Goal: Information Seeking & Learning: Learn about a topic

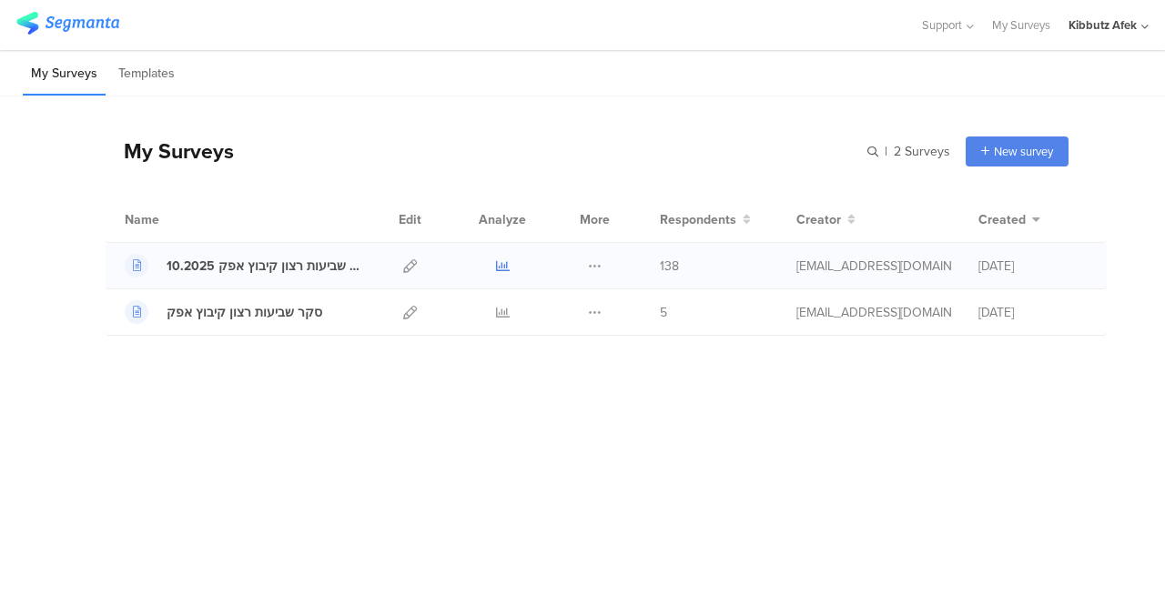
click at [502, 265] on icon at bounding box center [503, 266] width 14 height 14
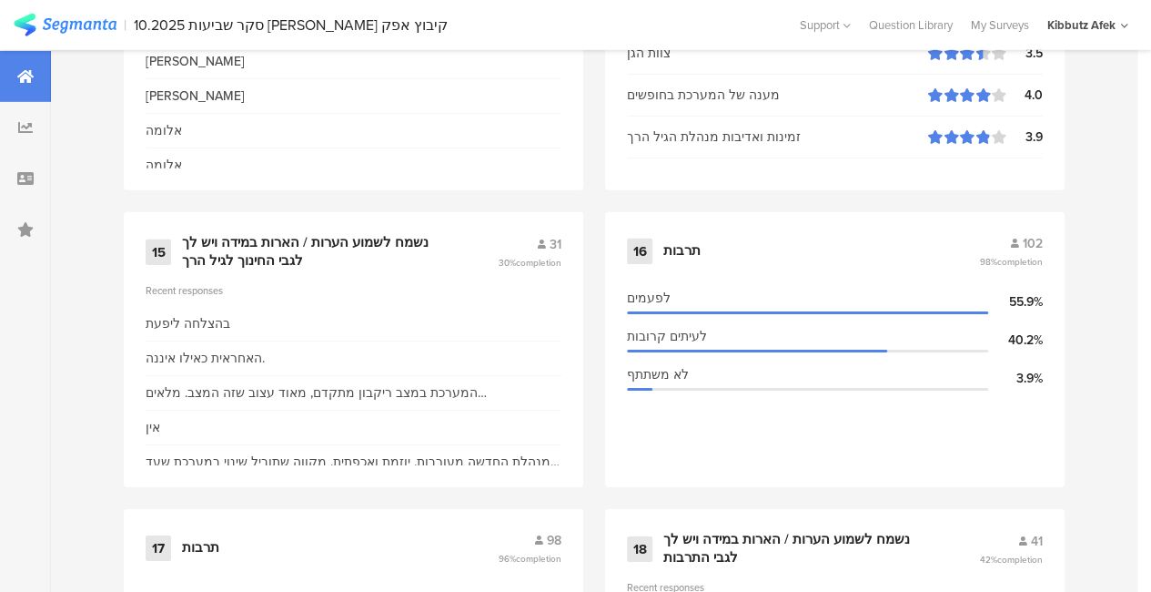
scroll to position [2760, 0]
click at [349, 261] on div "נשמח לשמוע הערות / הארות במידה ויש לך לגבי החינוך לגיל הרך" at bounding box center [318, 252] width 272 height 35
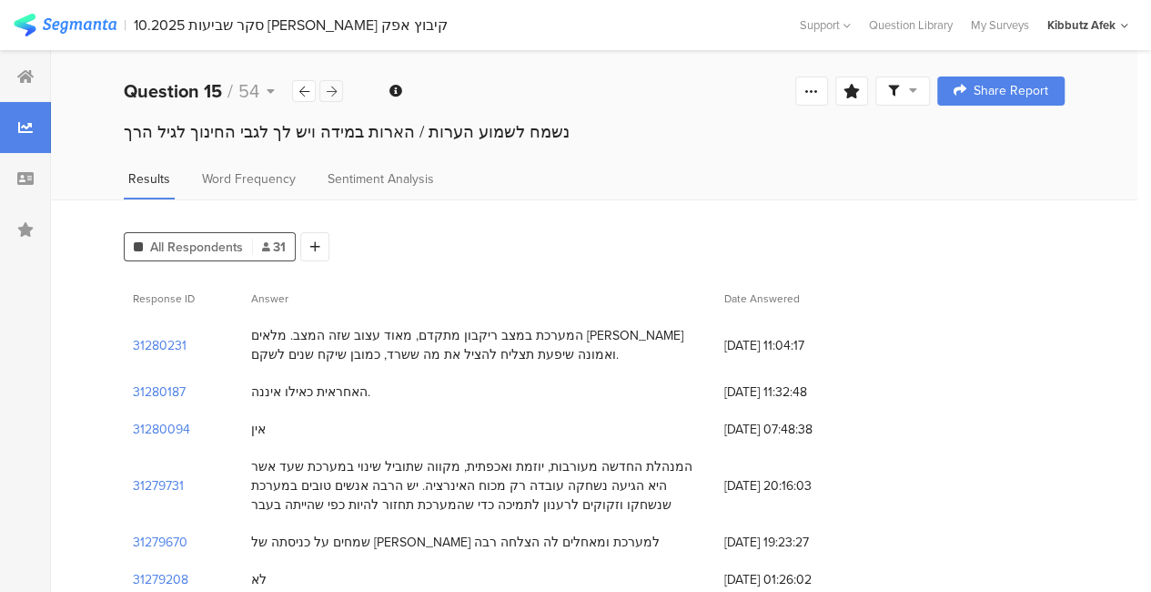
click at [327, 92] on icon at bounding box center [332, 92] width 10 height 12
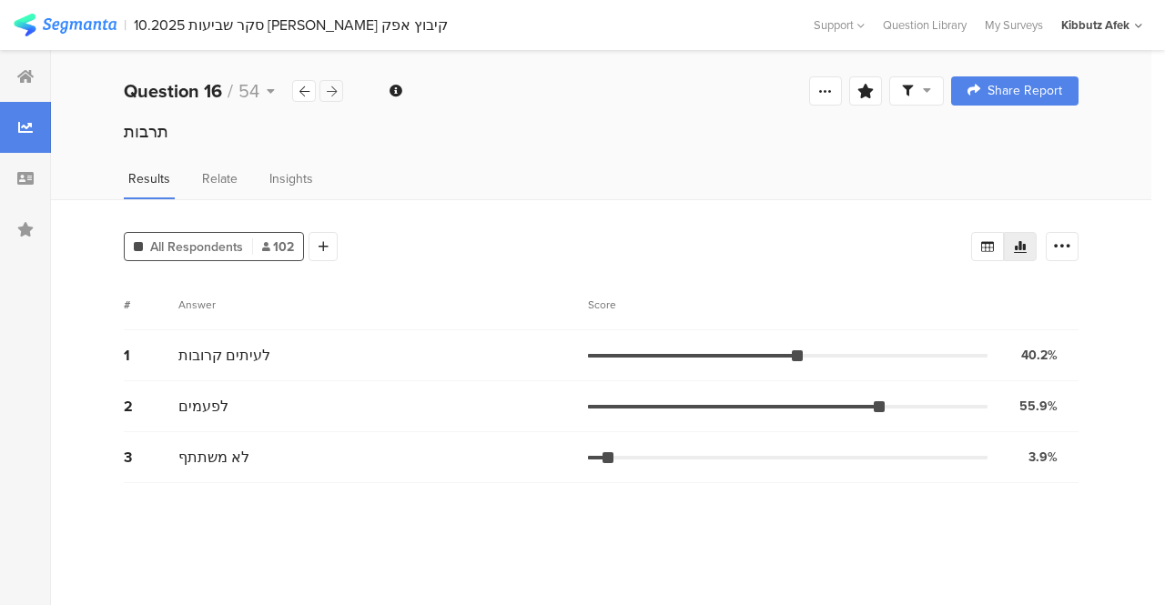
click at [327, 92] on icon at bounding box center [332, 92] width 10 height 12
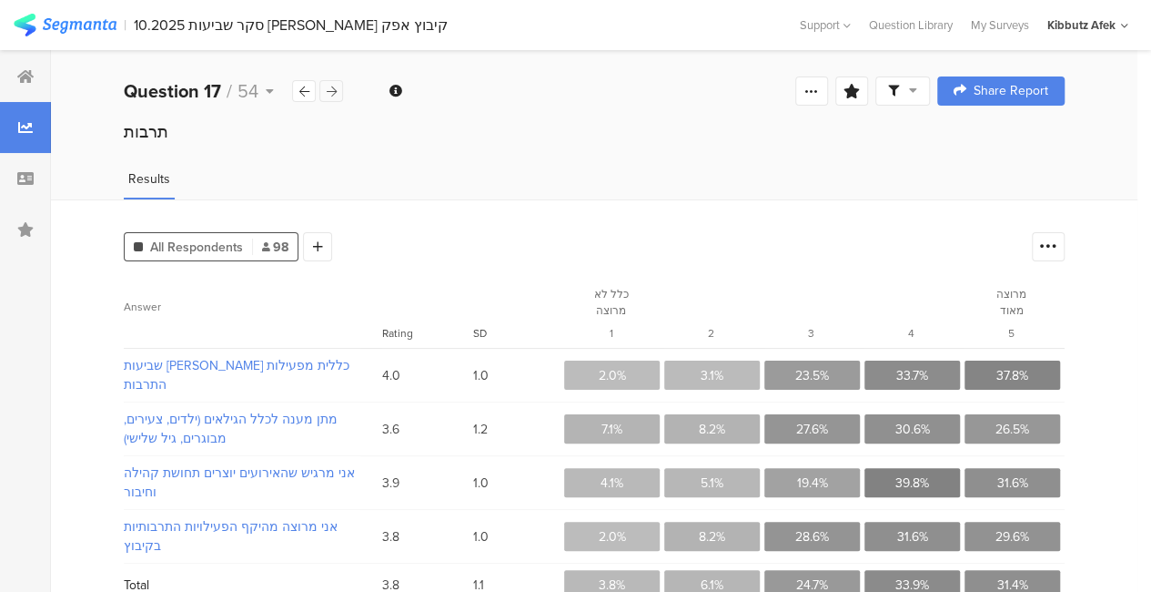
click at [327, 92] on icon at bounding box center [332, 92] width 10 height 12
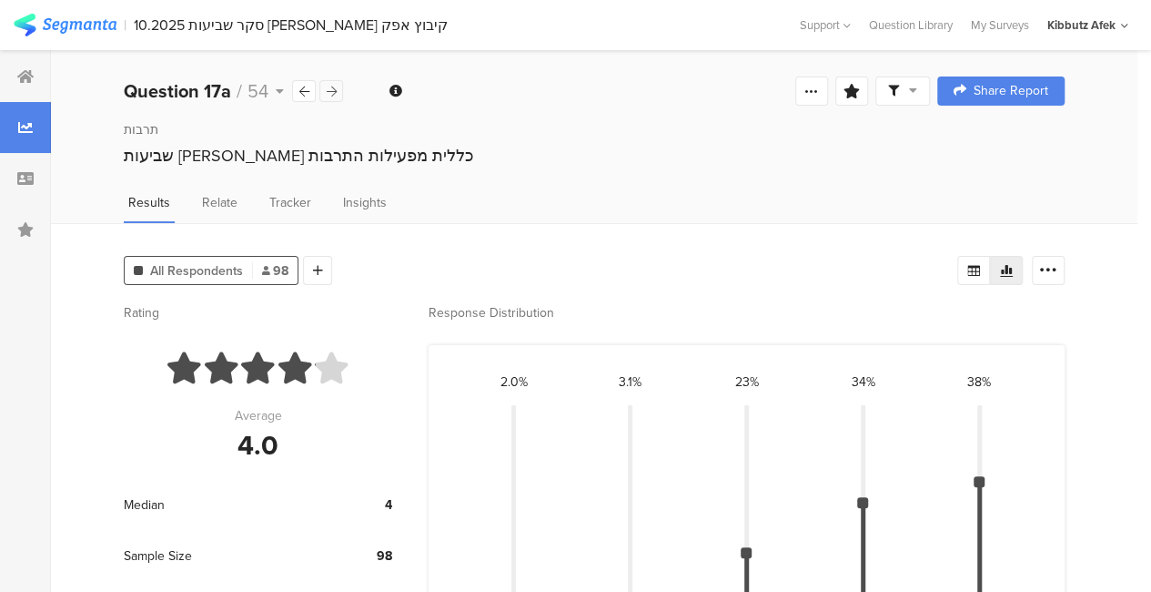
click at [327, 92] on icon at bounding box center [332, 92] width 10 height 12
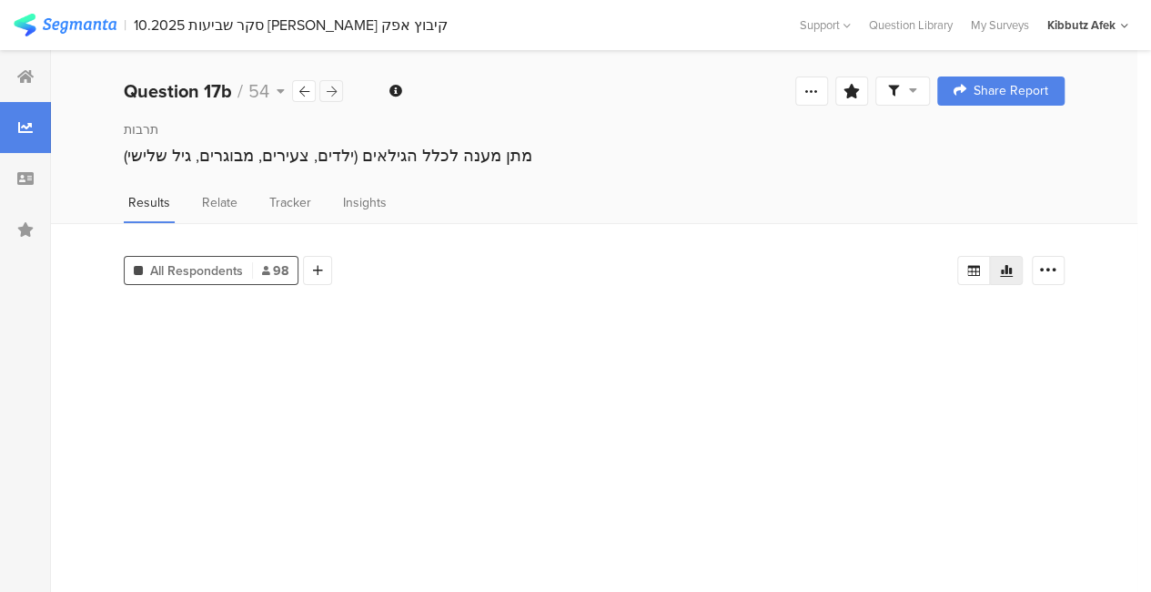
click at [327, 92] on icon at bounding box center [332, 92] width 10 height 12
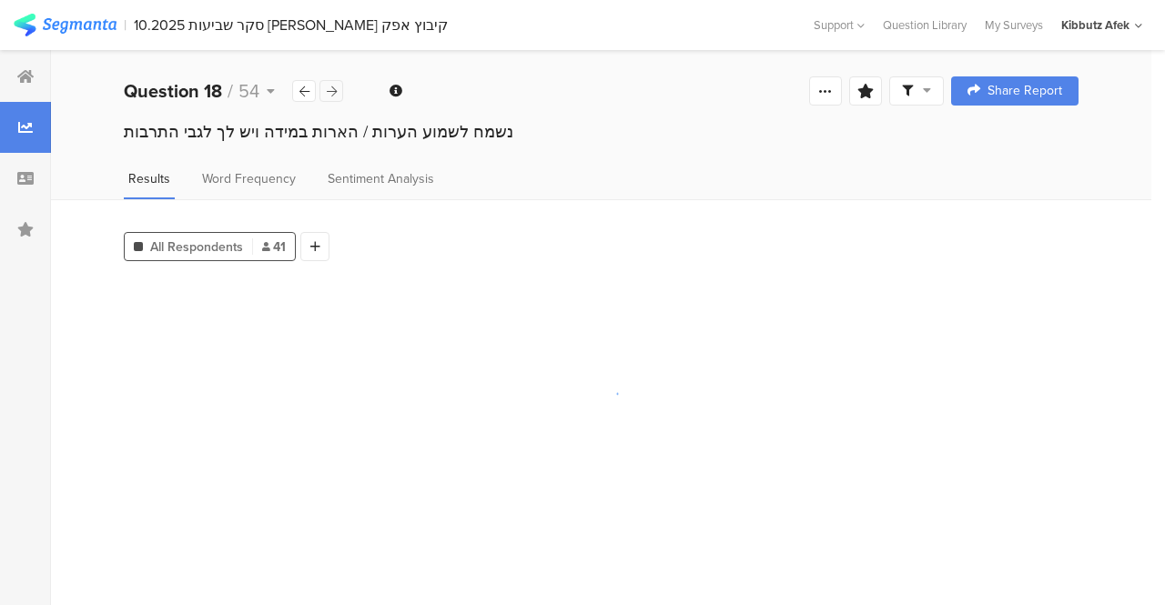
click at [327, 92] on icon at bounding box center [332, 92] width 10 height 12
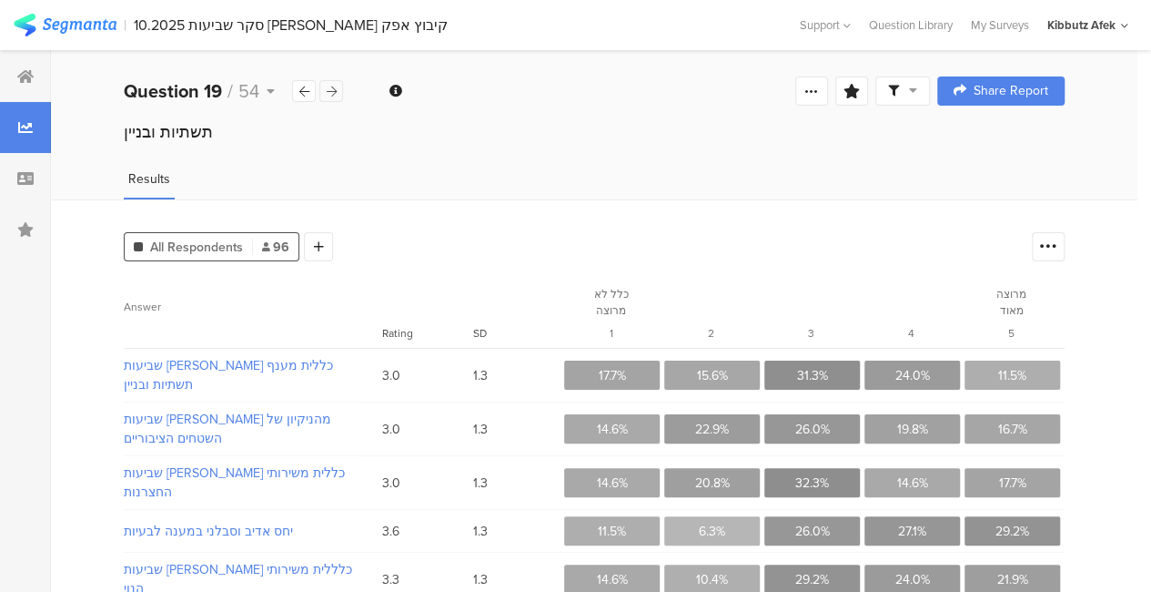
click at [327, 92] on icon at bounding box center [332, 92] width 10 height 12
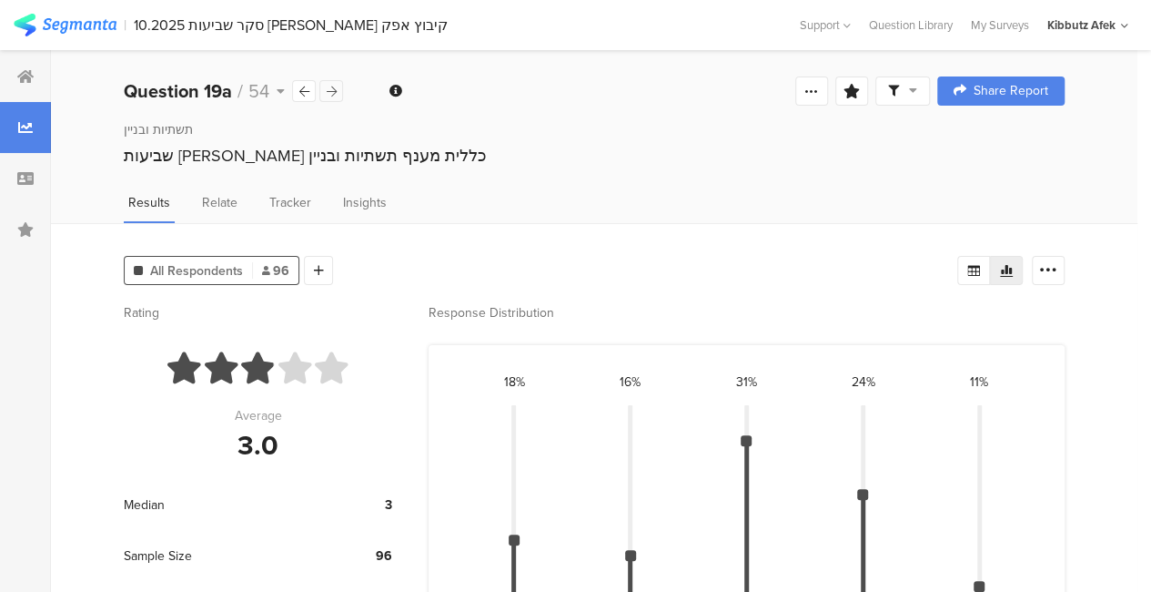
click at [327, 92] on icon at bounding box center [332, 92] width 10 height 12
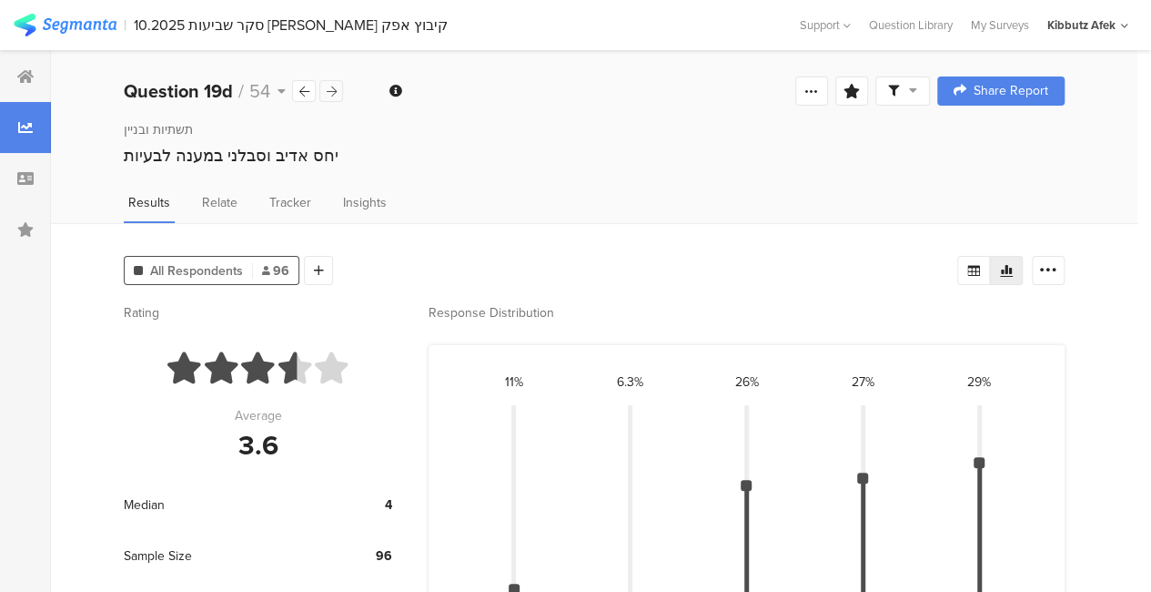
click at [327, 92] on icon at bounding box center [332, 92] width 10 height 12
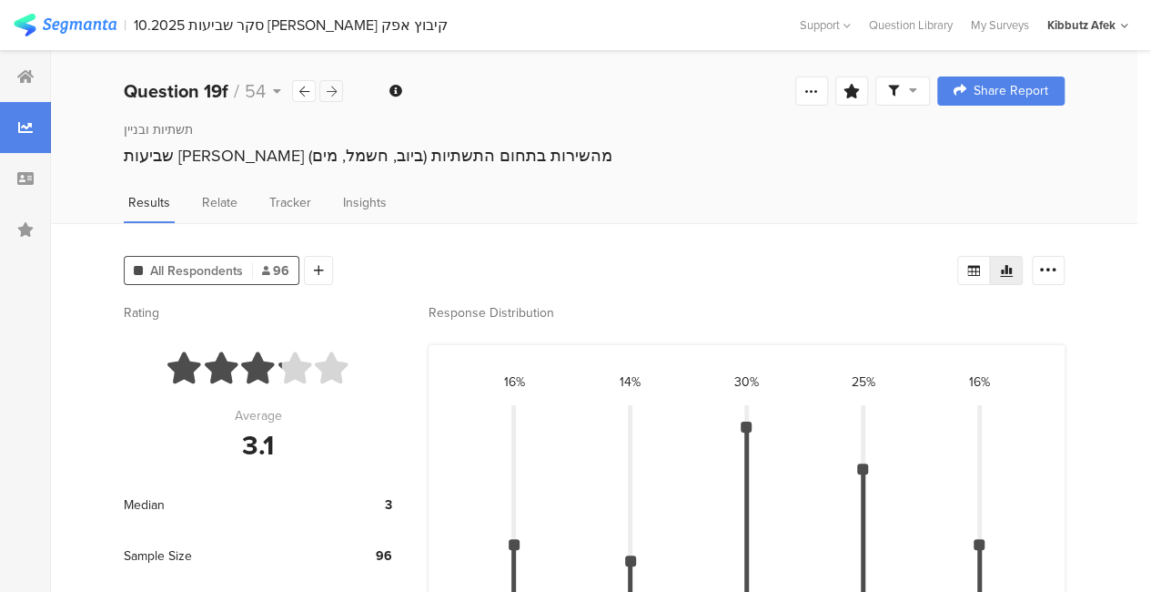
click at [327, 92] on icon at bounding box center [332, 92] width 10 height 12
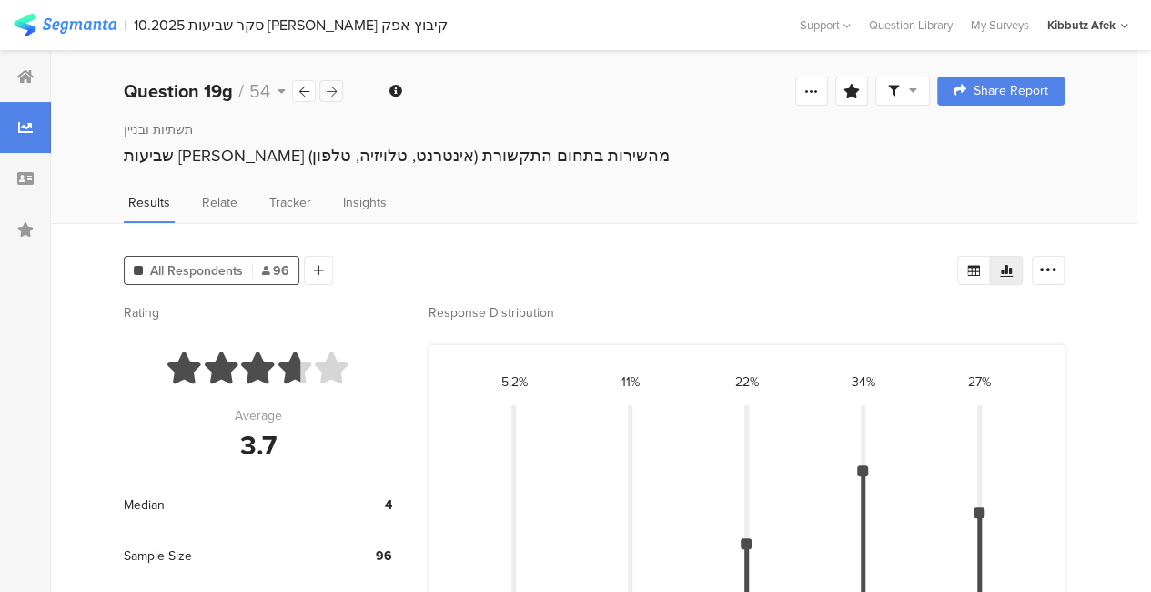
click at [327, 92] on icon at bounding box center [332, 92] width 10 height 12
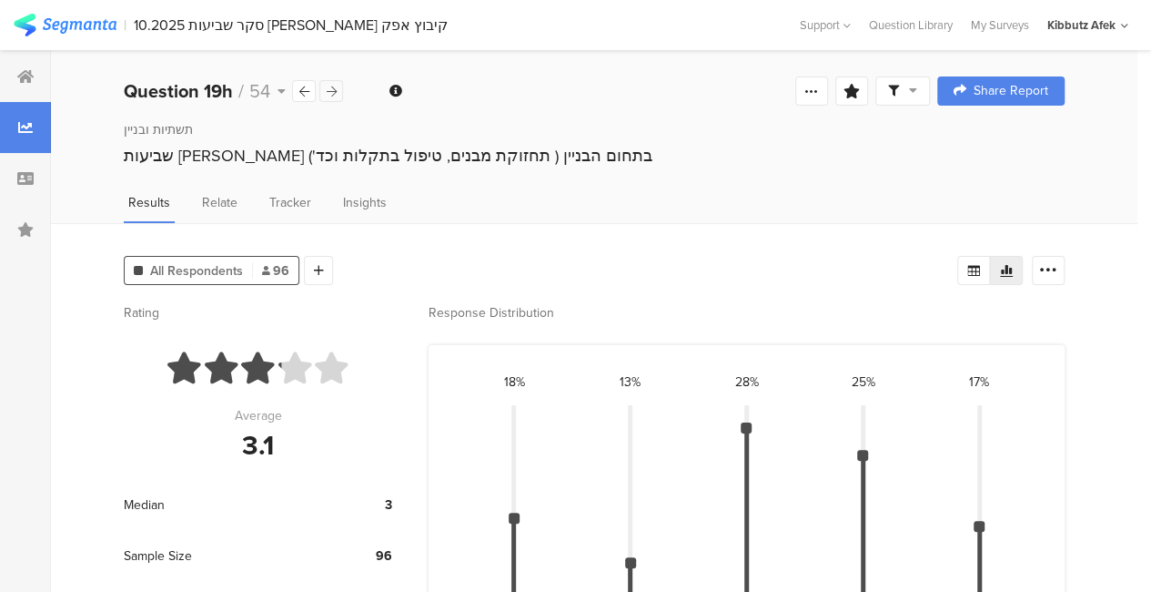
click at [327, 92] on icon at bounding box center [332, 92] width 10 height 12
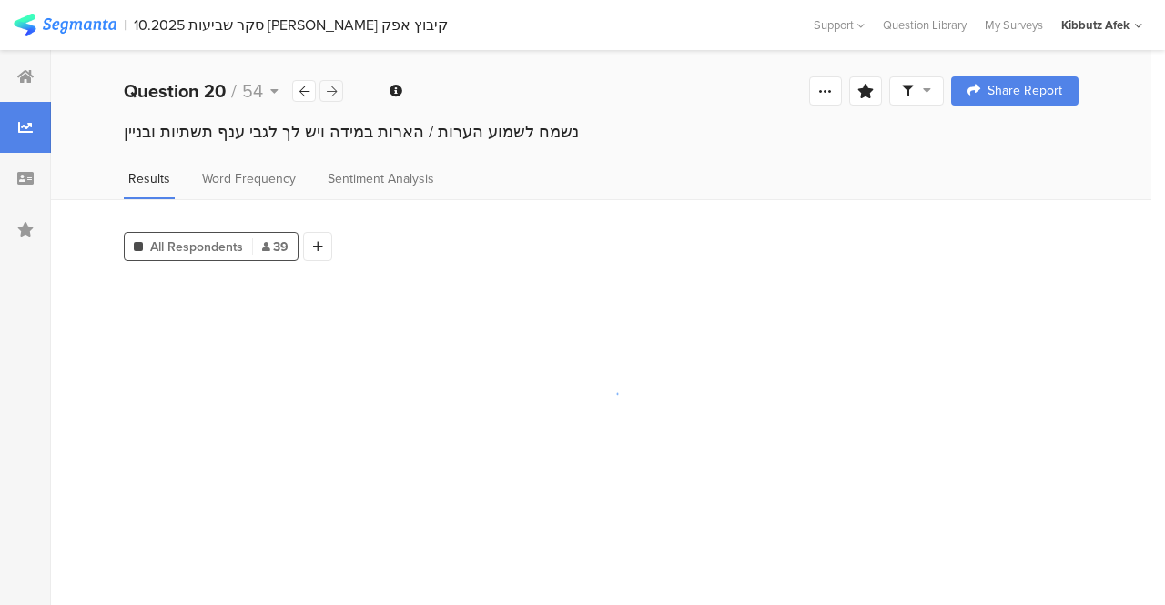
click at [327, 92] on icon at bounding box center [332, 92] width 10 height 12
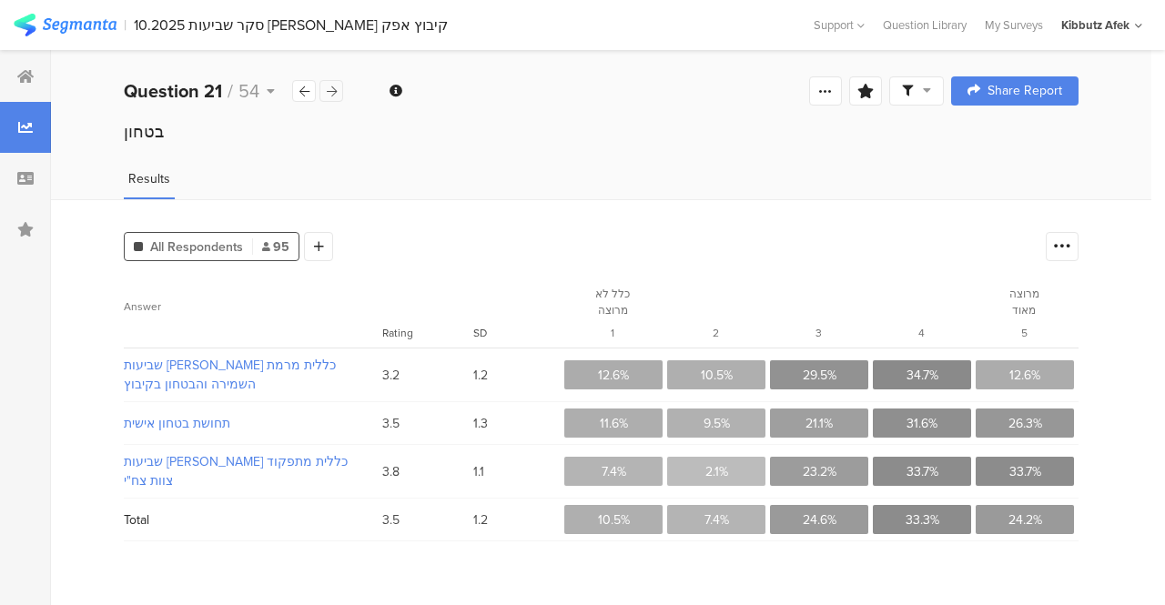
click at [327, 92] on icon at bounding box center [332, 92] width 10 height 12
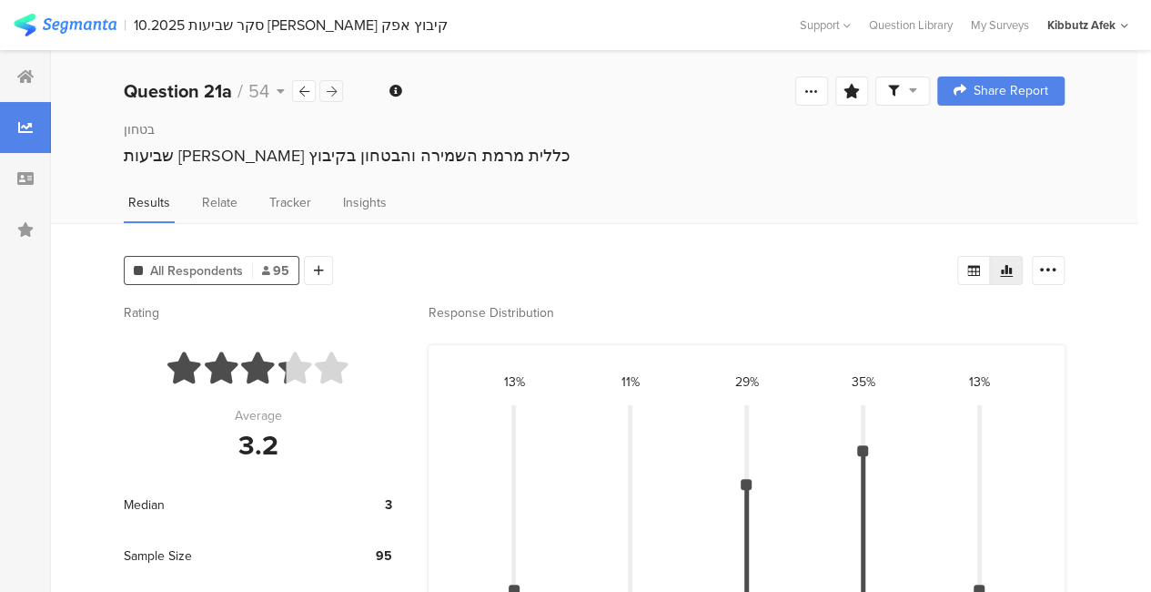
click at [327, 92] on icon at bounding box center [332, 92] width 10 height 12
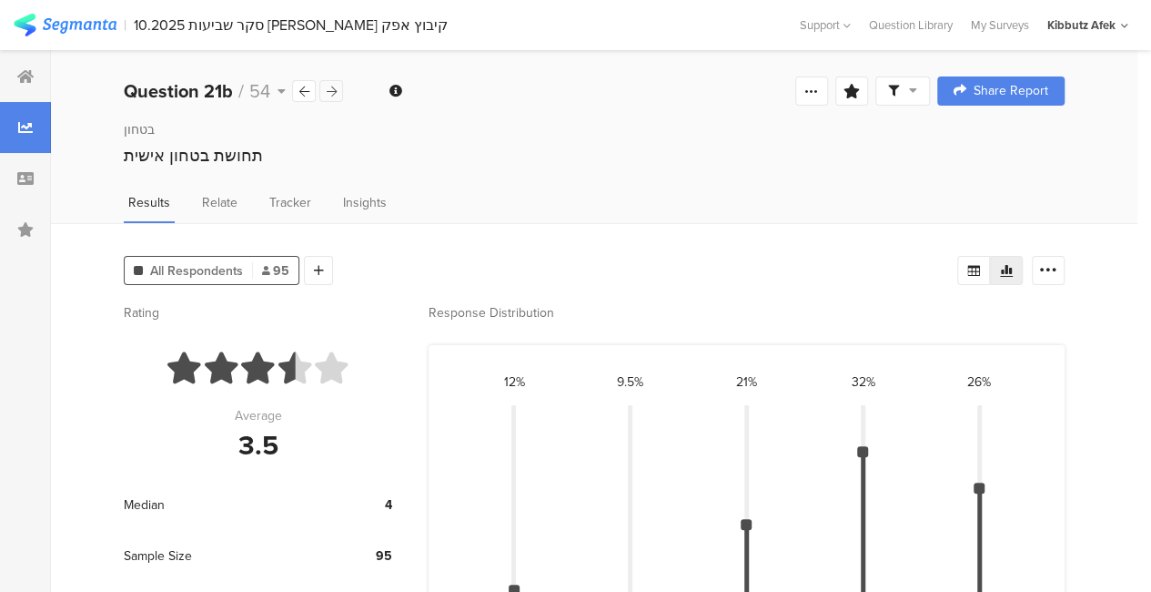
click at [327, 92] on icon at bounding box center [332, 92] width 10 height 12
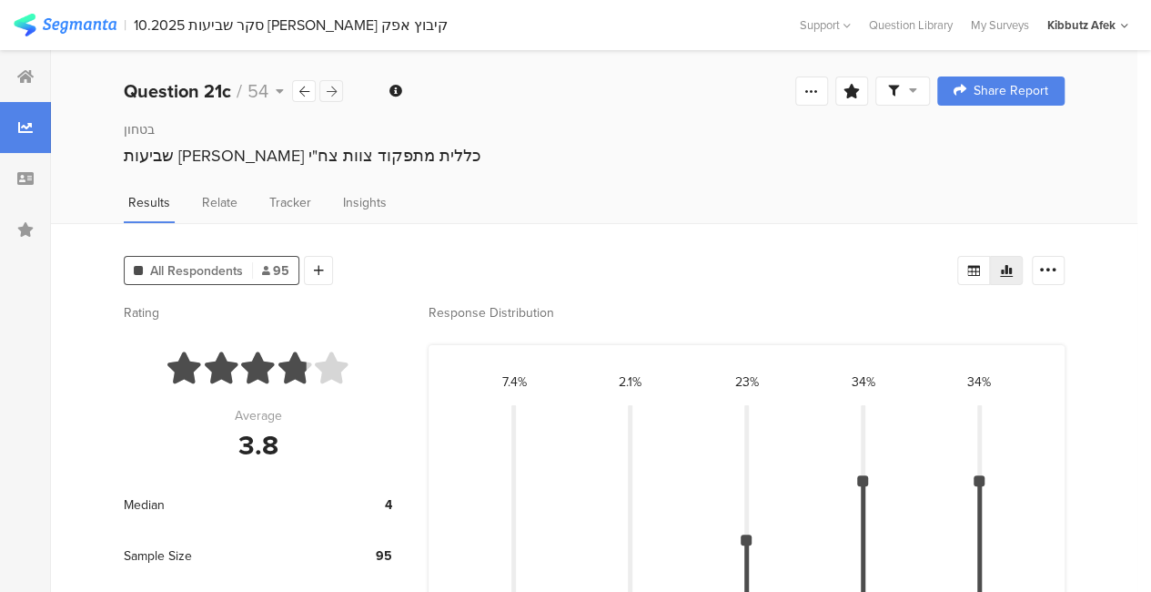
click at [327, 92] on icon at bounding box center [332, 92] width 10 height 12
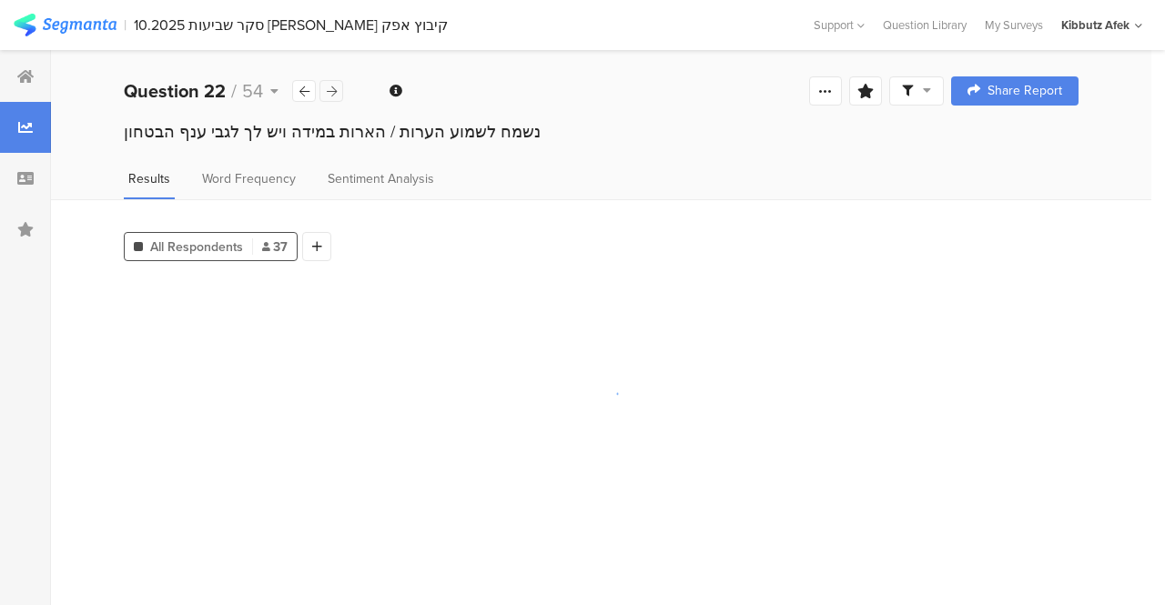
click at [327, 92] on icon at bounding box center [332, 92] width 10 height 12
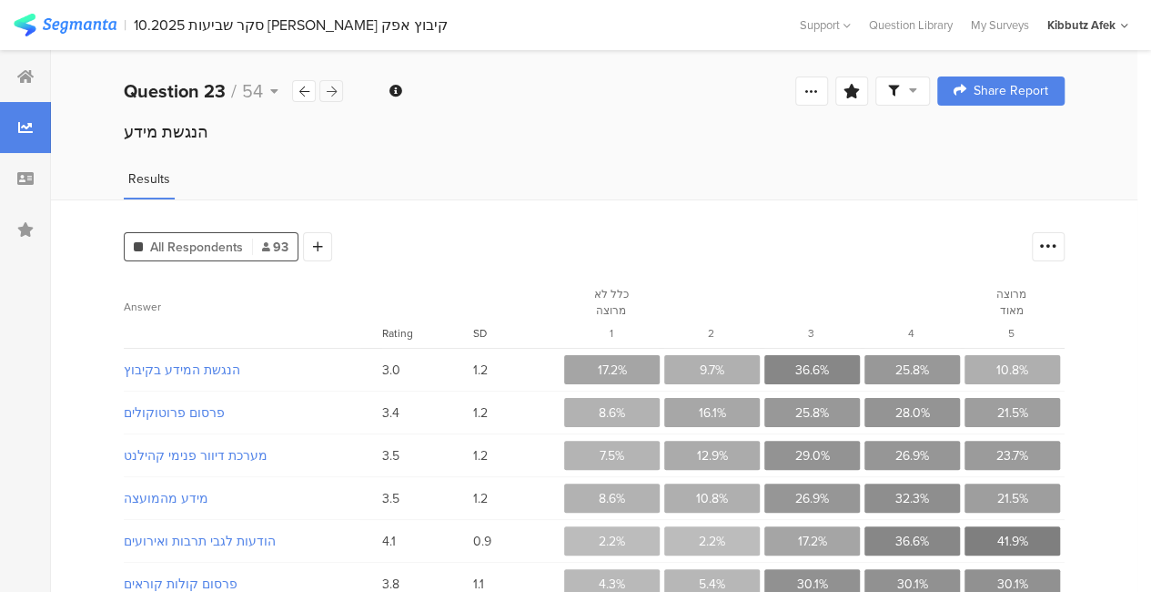
click at [327, 92] on icon at bounding box center [332, 92] width 10 height 12
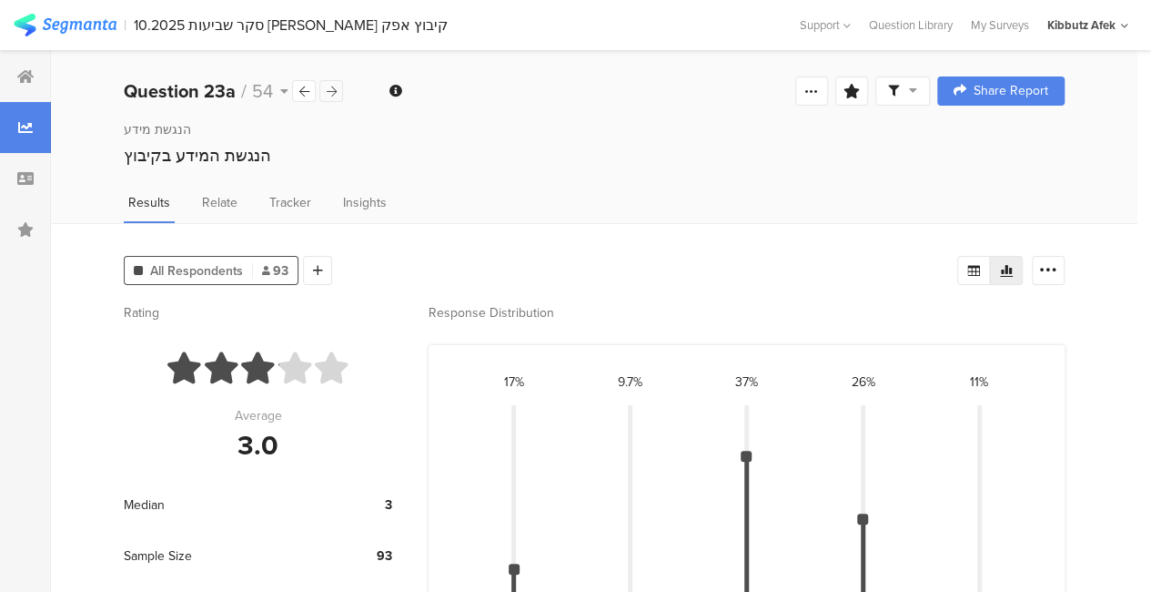
click at [327, 92] on icon at bounding box center [332, 92] width 10 height 12
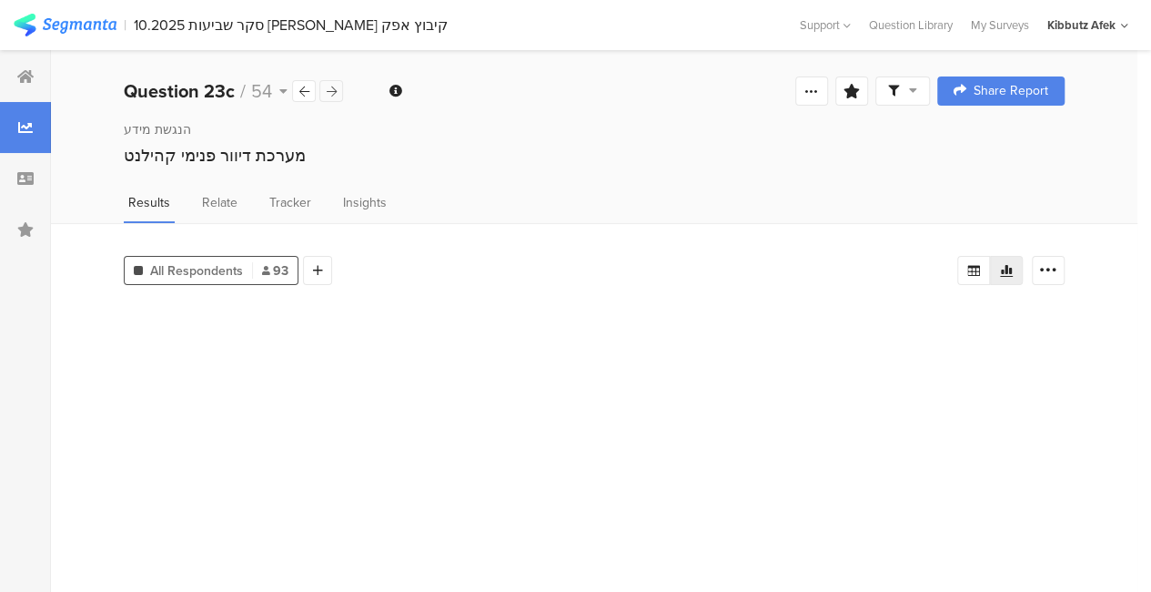
click at [327, 92] on icon at bounding box center [332, 92] width 10 height 12
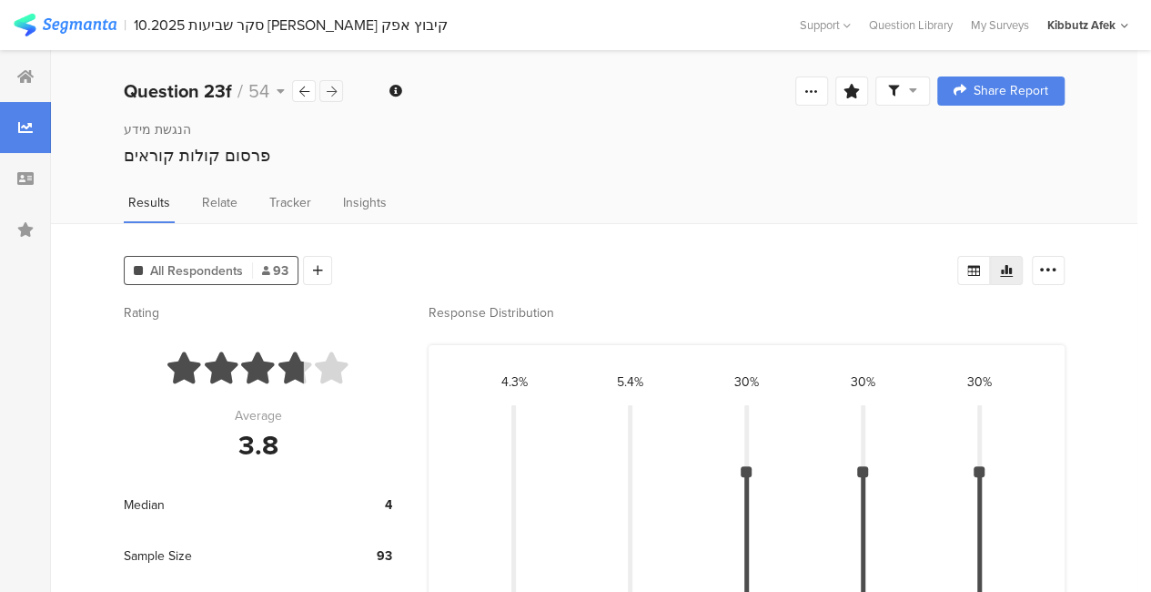
click at [327, 92] on icon at bounding box center [332, 92] width 10 height 12
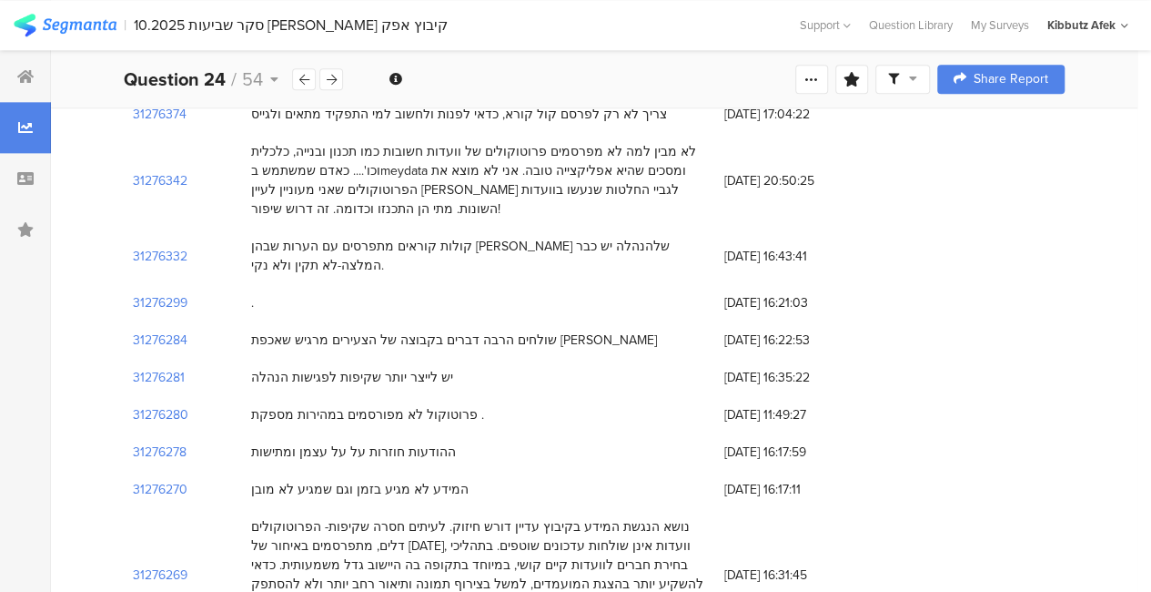
scroll to position [1112, 0]
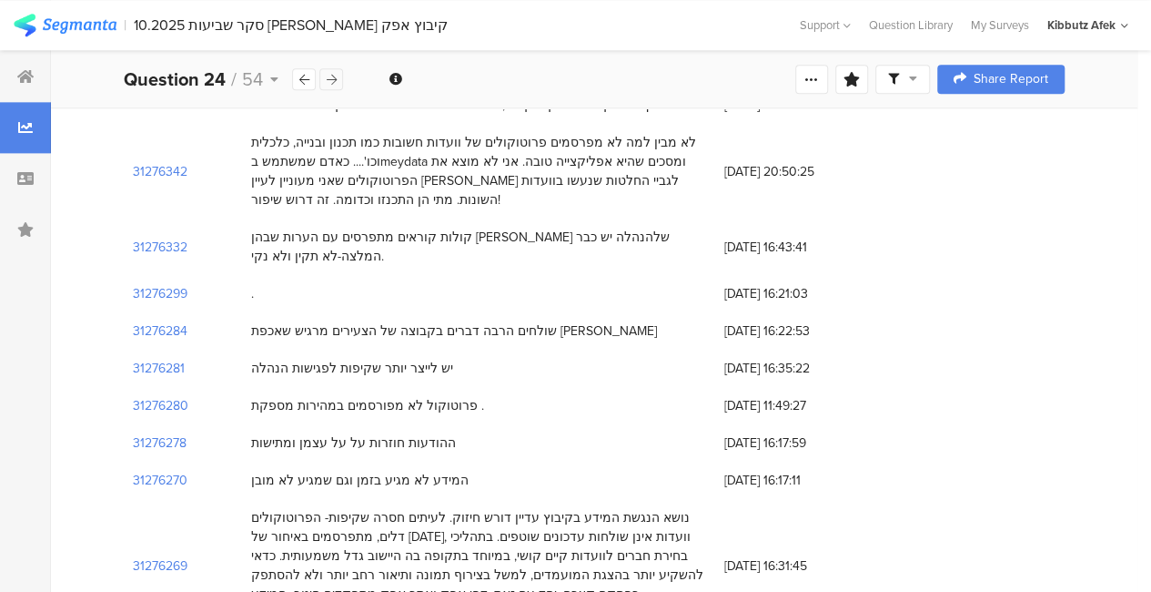
click at [334, 79] on icon at bounding box center [332, 80] width 10 height 12
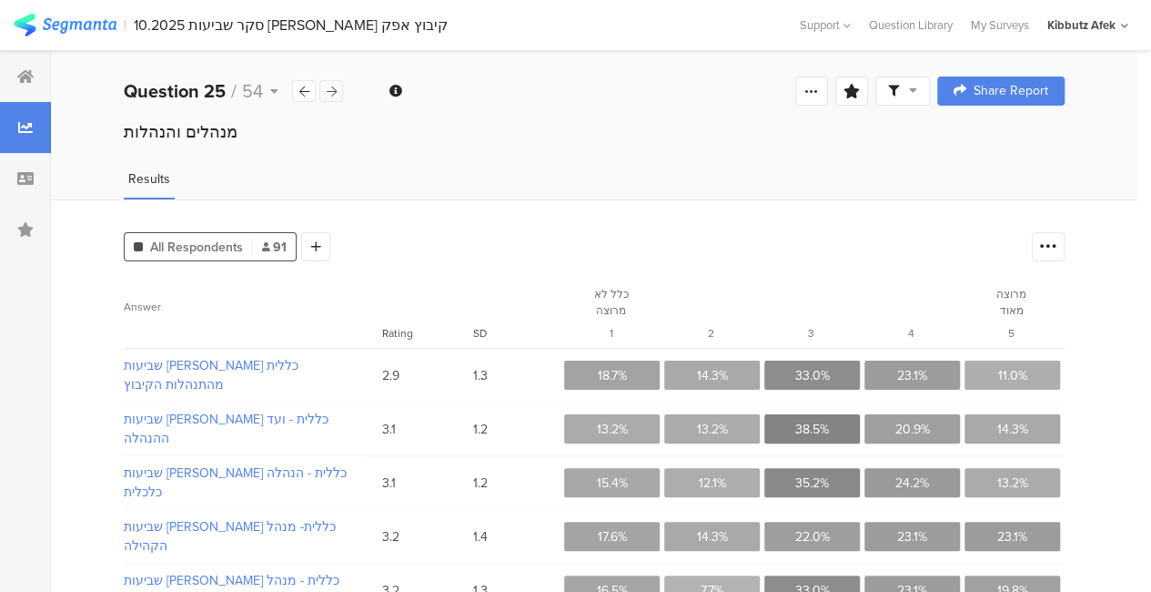
click at [334, 79] on div "Question 25 / 54" at bounding box center [234, 90] width 220 height 27
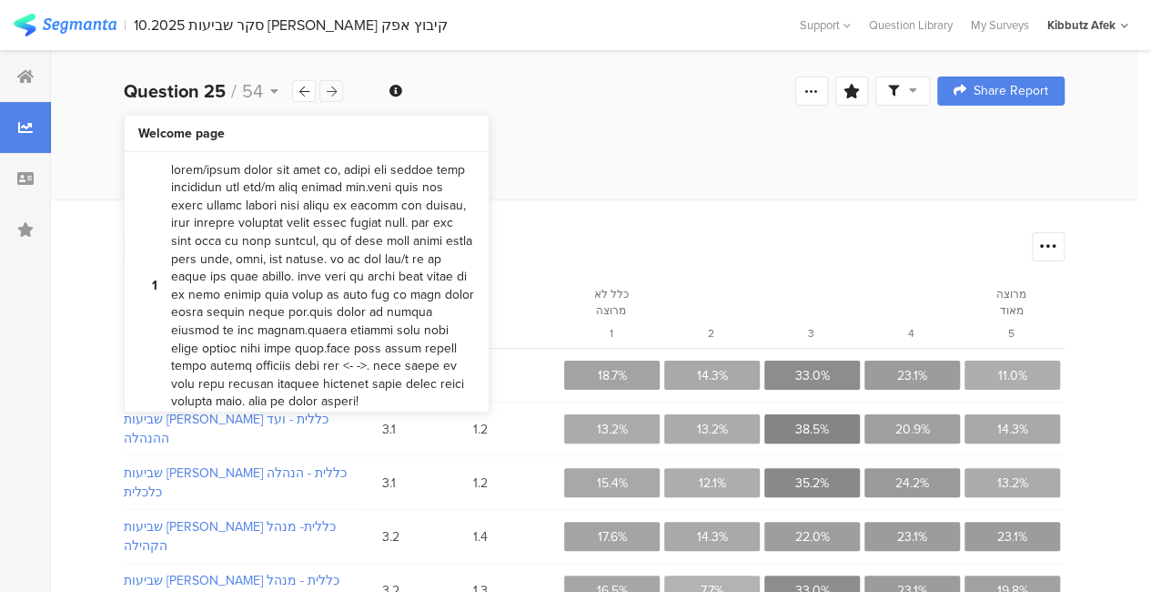
click at [330, 92] on icon at bounding box center [332, 92] width 10 height 12
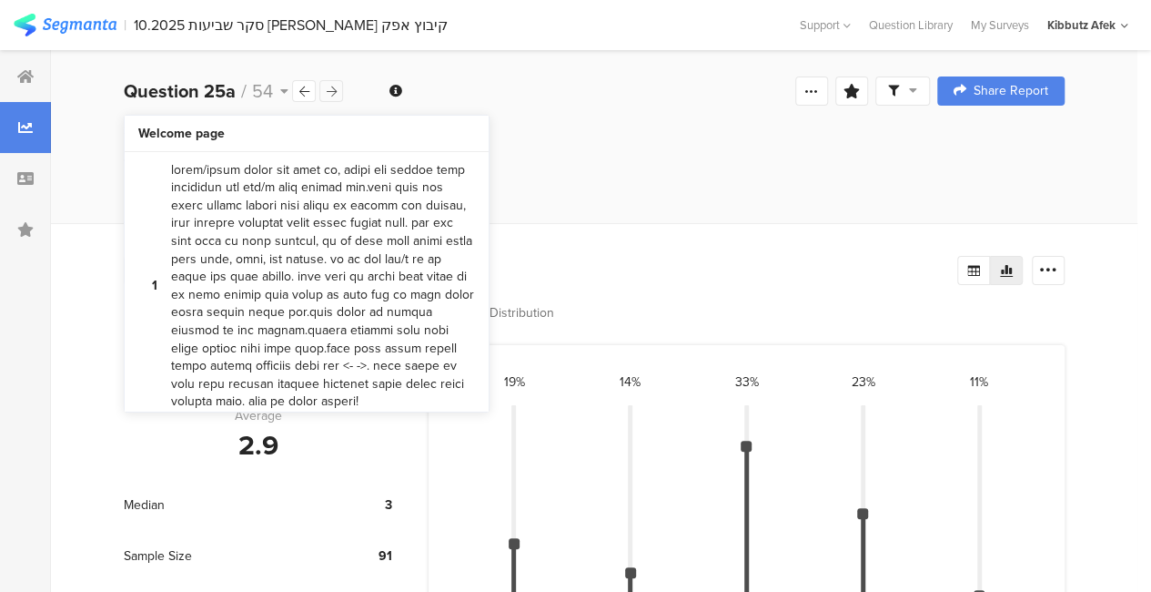
click at [330, 92] on icon at bounding box center [332, 92] width 10 height 12
click at [351, 97] on div "Question 25b / 54 Question Type Multiple Rating Required This question was requ…" at bounding box center [594, 91] width 1087 height 58
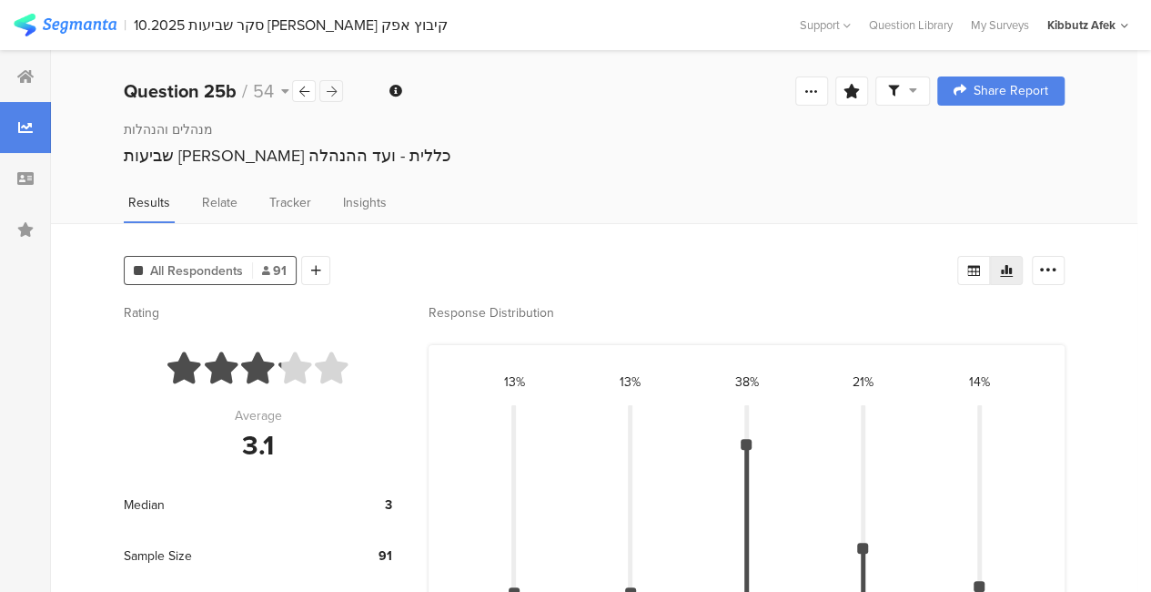
click at [331, 96] on icon at bounding box center [332, 92] width 10 height 12
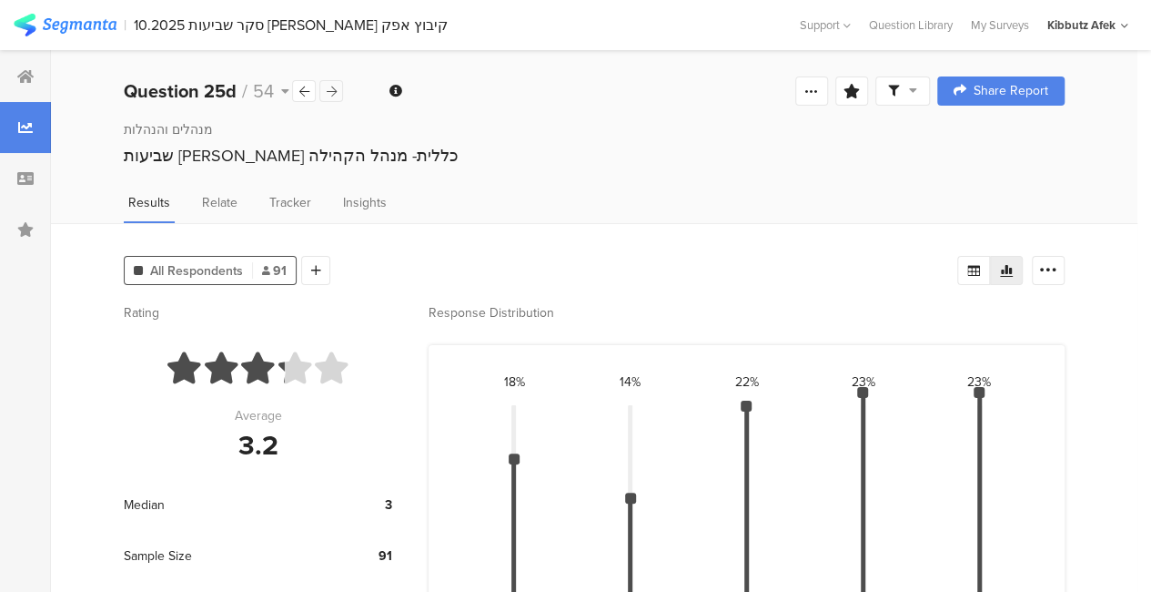
click at [331, 96] on icon at bounding box center [332, 92] width 10 height 12
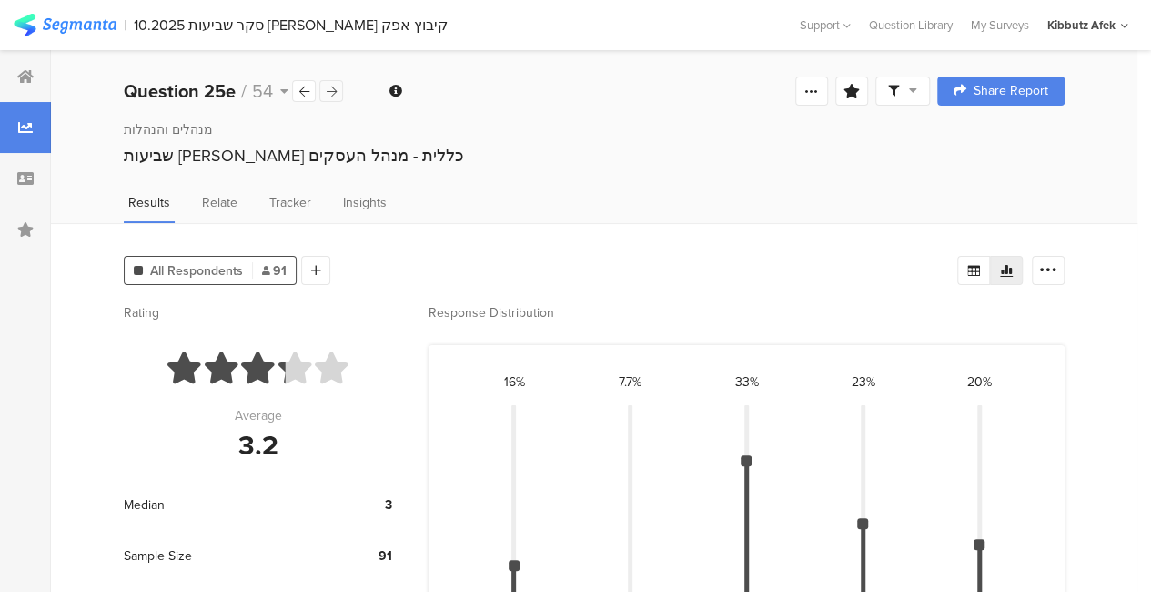
click at [331, 96] on icon at bounding box center [332, 92] width 10 height 12
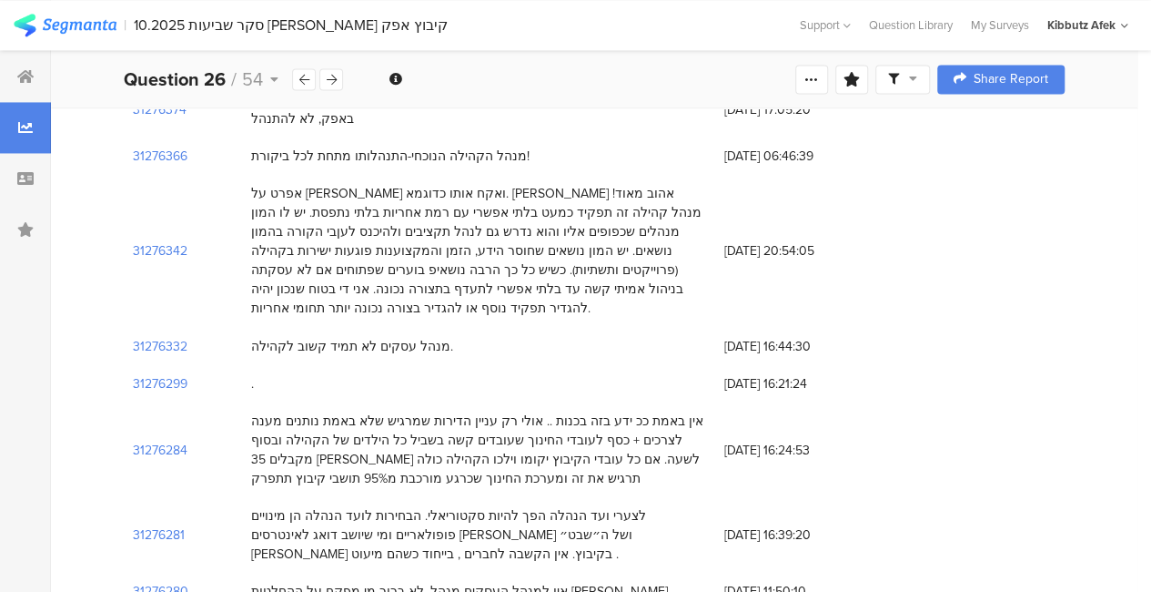
scroll to position [1402, 0]
click at [329, 76] on icon at bounding box center [332, 80] width 10 height 12
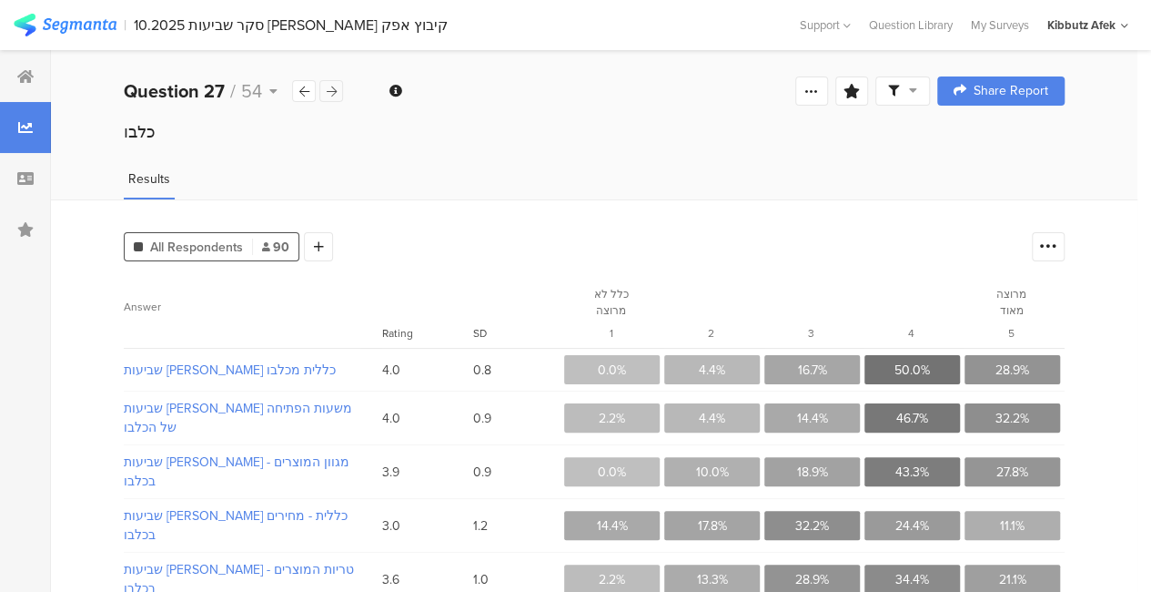
click at [329, 76] on div "Question 27 / 54 Question Type Multiple Rating Required This question was requi…" at bounding box center [594, 91] width 1087 height 58
click at [329, 90] on icon at bounding box center [332, 92] width 10 height 12
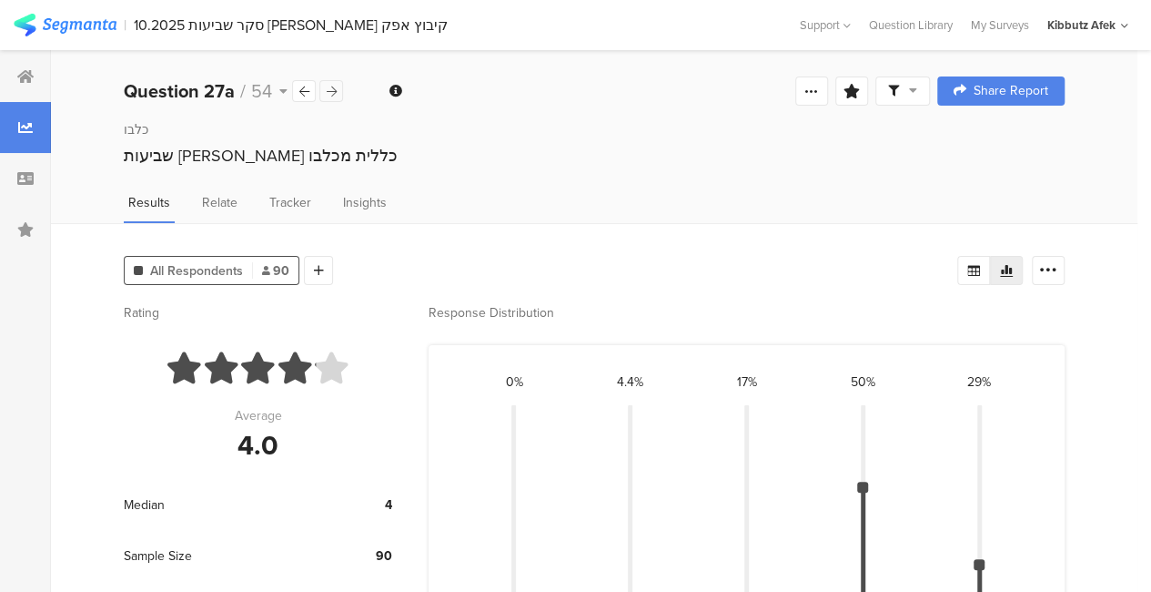
click at [329, 90] on icon at bounding box center [332, 92] width 10 height 12
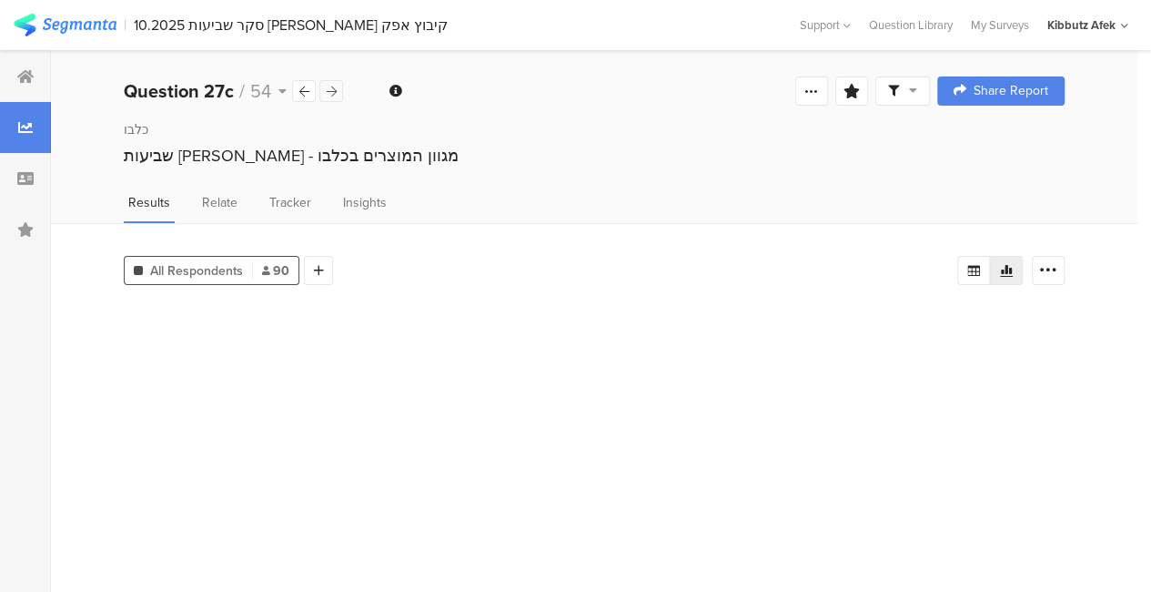
click at [329, 90] on icon at bounding box center [332, 92] width 10 height 12
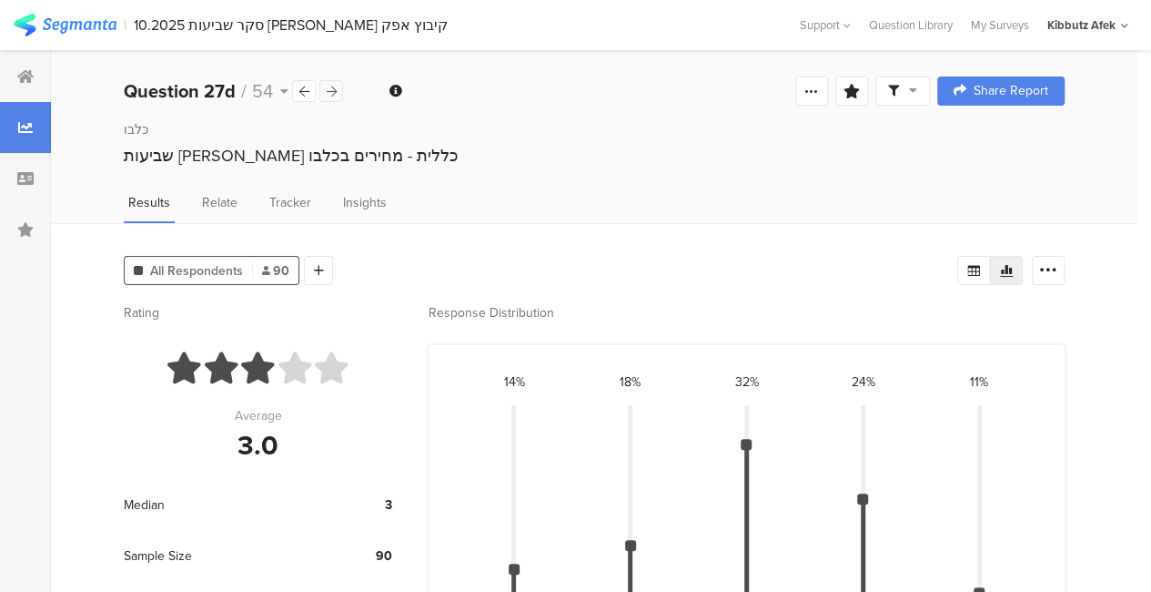
click at [329, 90] on icon at bounding box center [332, 92] width 10 height 12
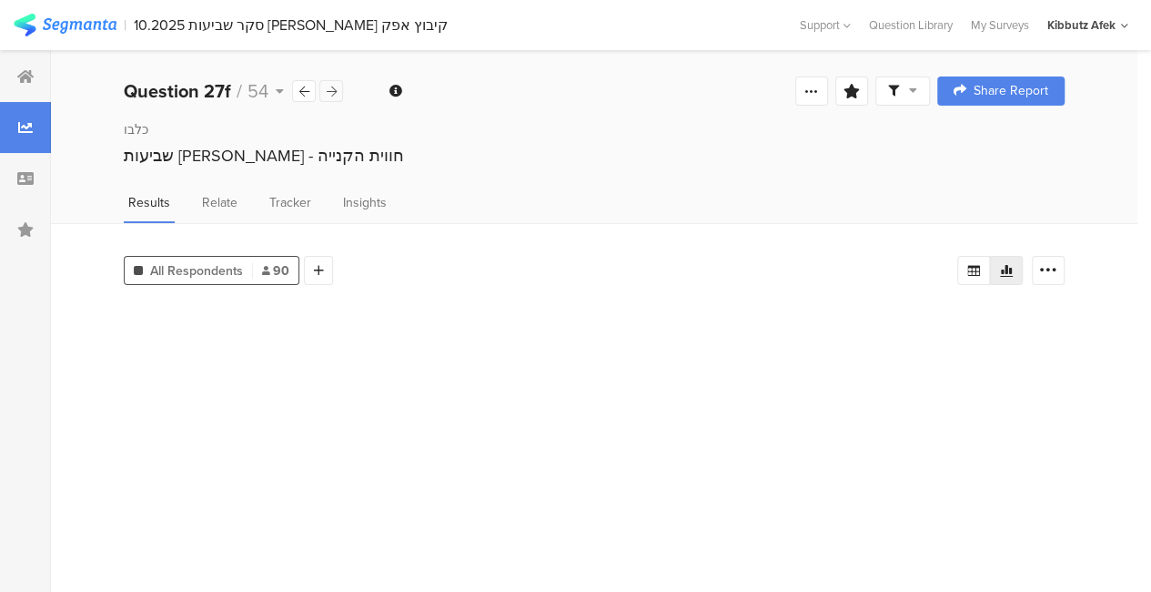
click at [329, 90] on icon at bounding box center [332, 92] width 10 height 12
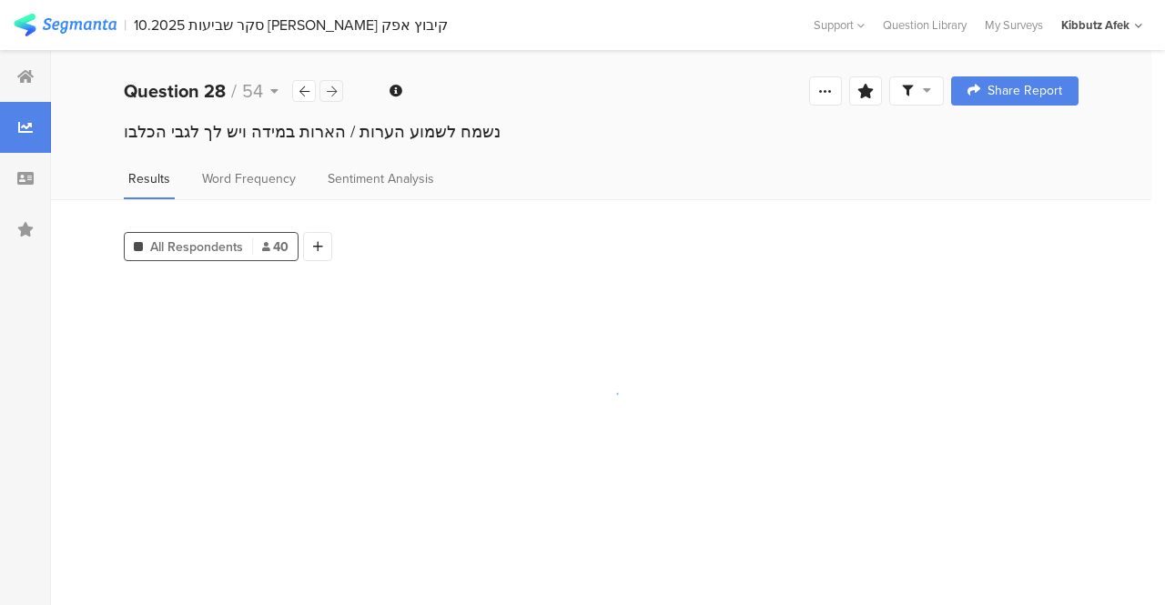
click at [329, 90] on icon at bounding box center [332, 92] width 10 height 12
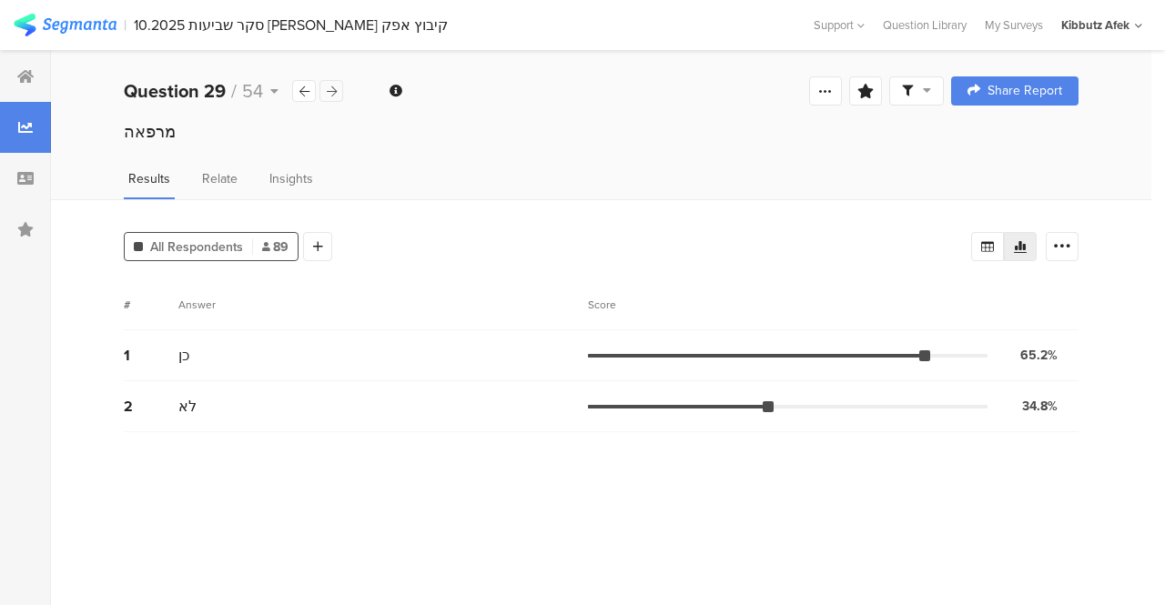
click at [329, 90] on icon at bounding box center [332, 92] width 10 height 12
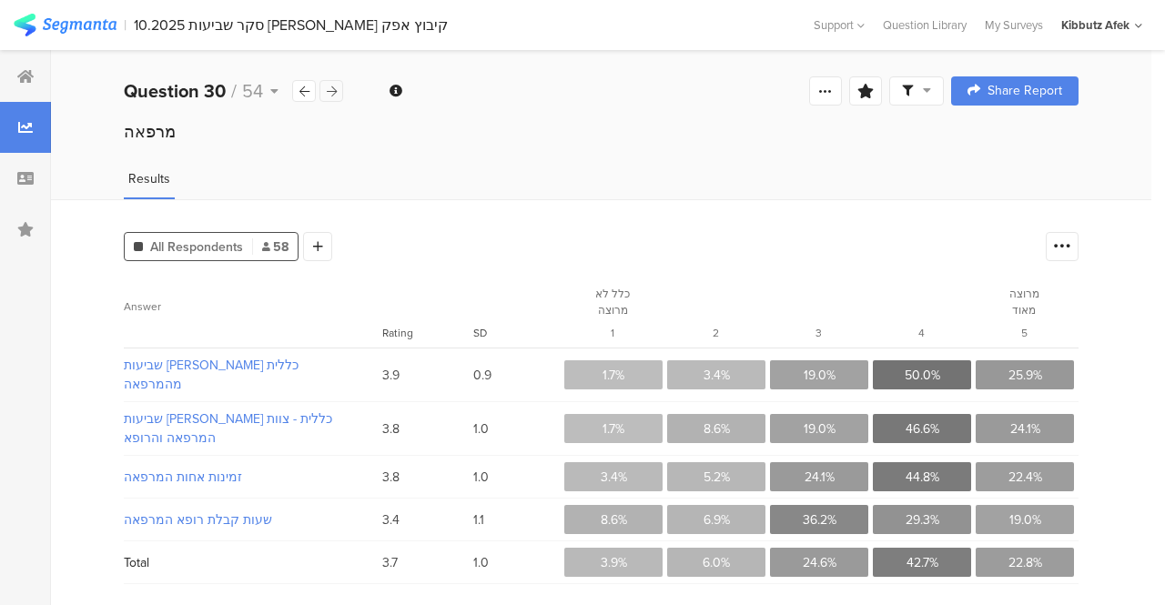
click at [329, 90] on icon at bounding box center [332, 92] width 10 height 12
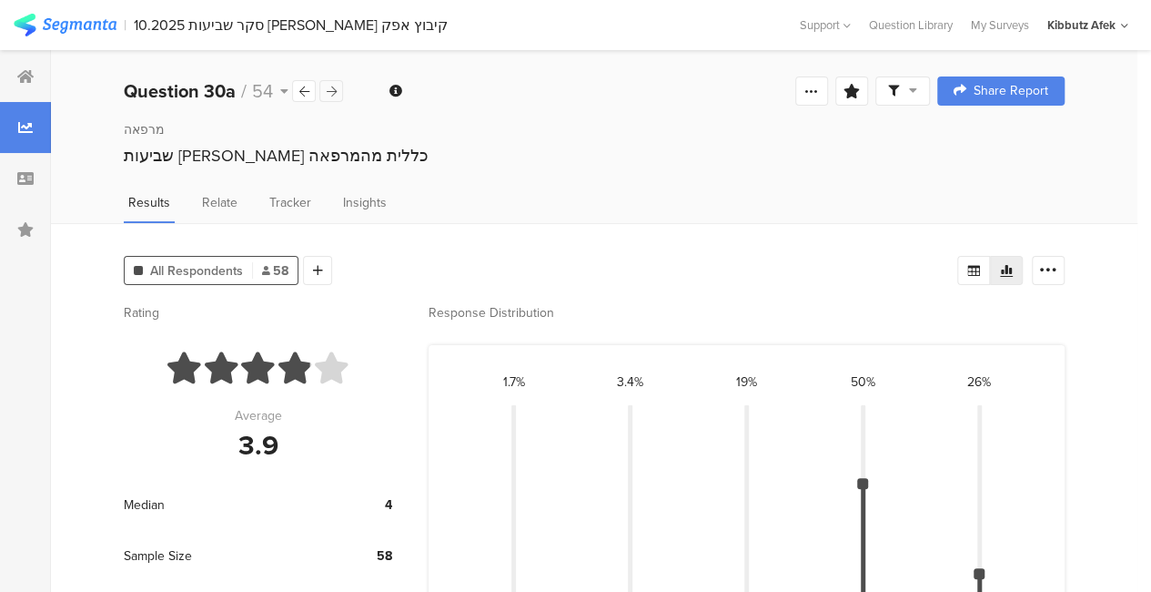
click at [329, 90] on icon at bounding box center [332, 92] width 10 height 12
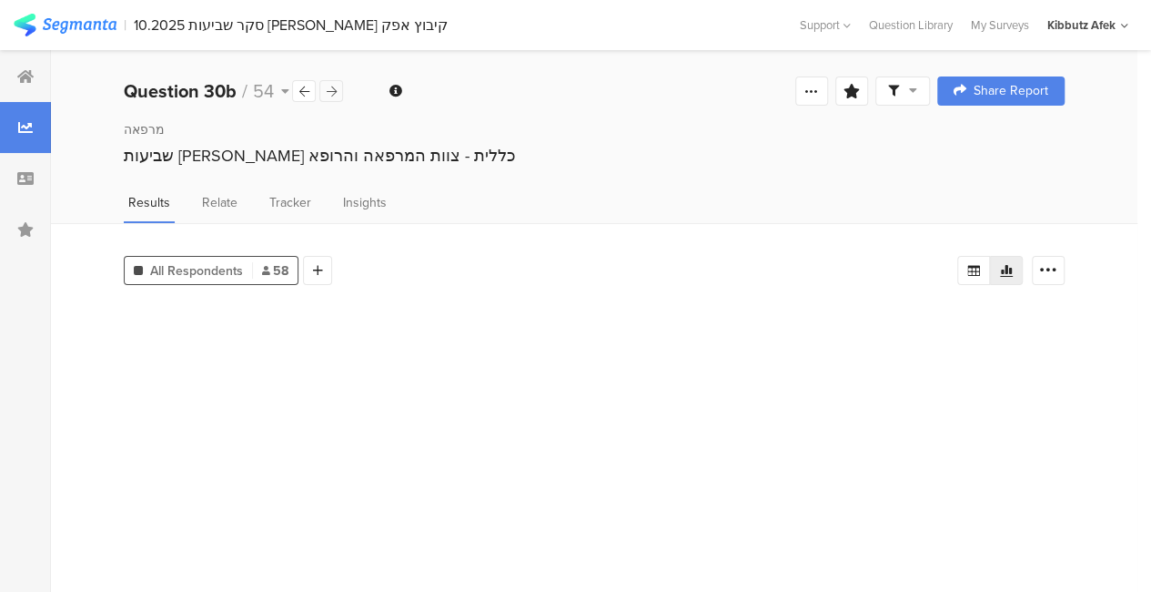
click at [329, 90] on icon at bounding box center [332, 92] width 10 height 12
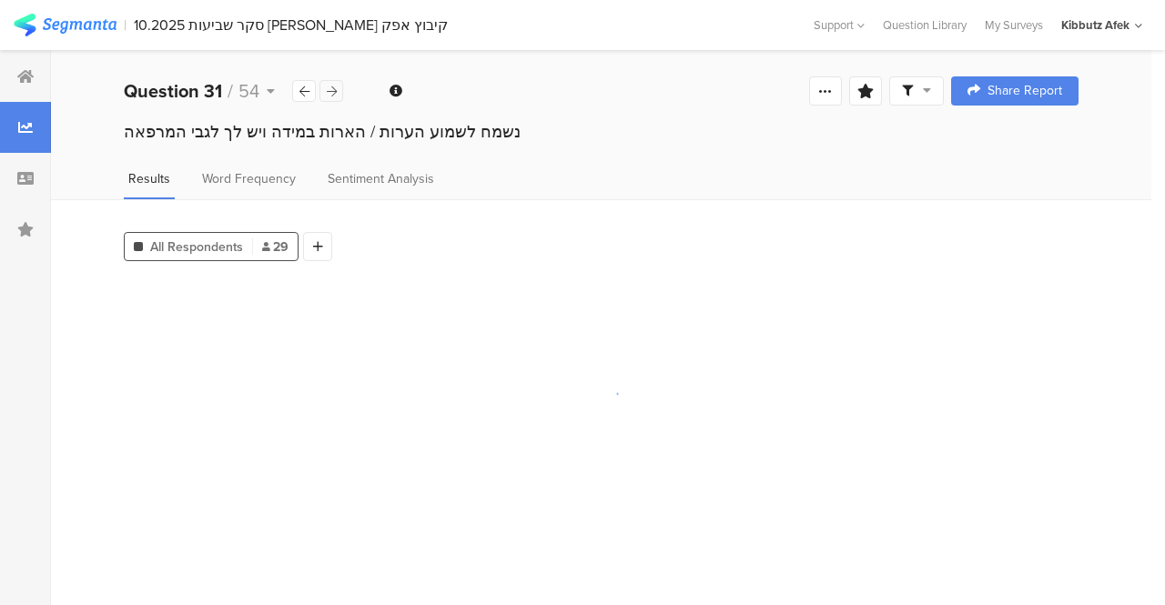
click at [329, 90] on icon at bounding box center [332, 92] width 10 height 12
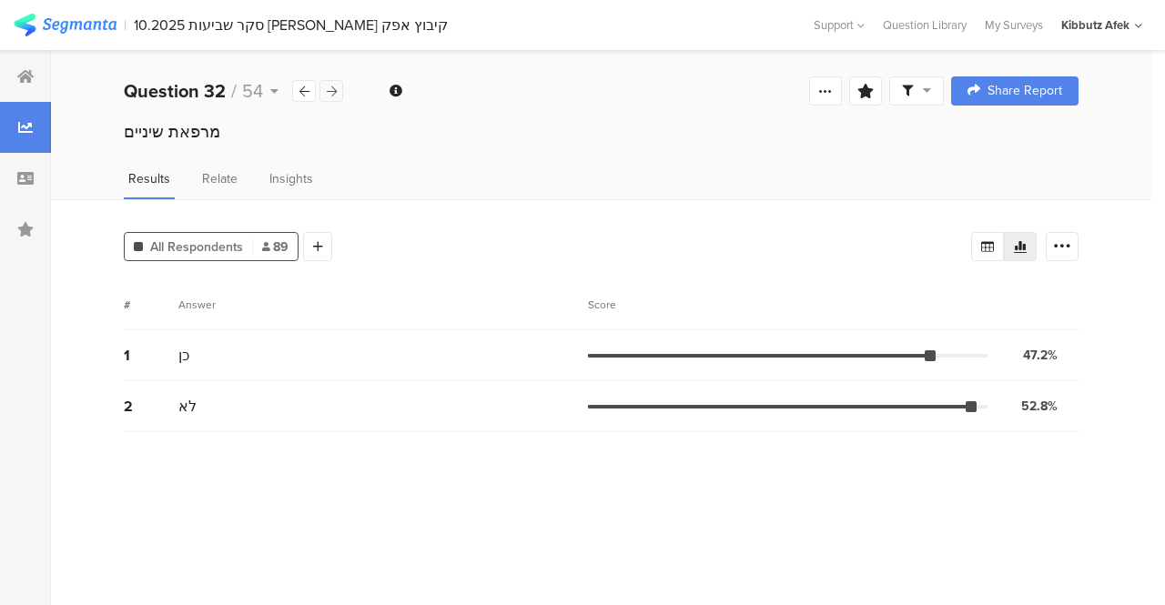
click at [329, 90] on icon at bounding box center [332, 92] width 10 height 12
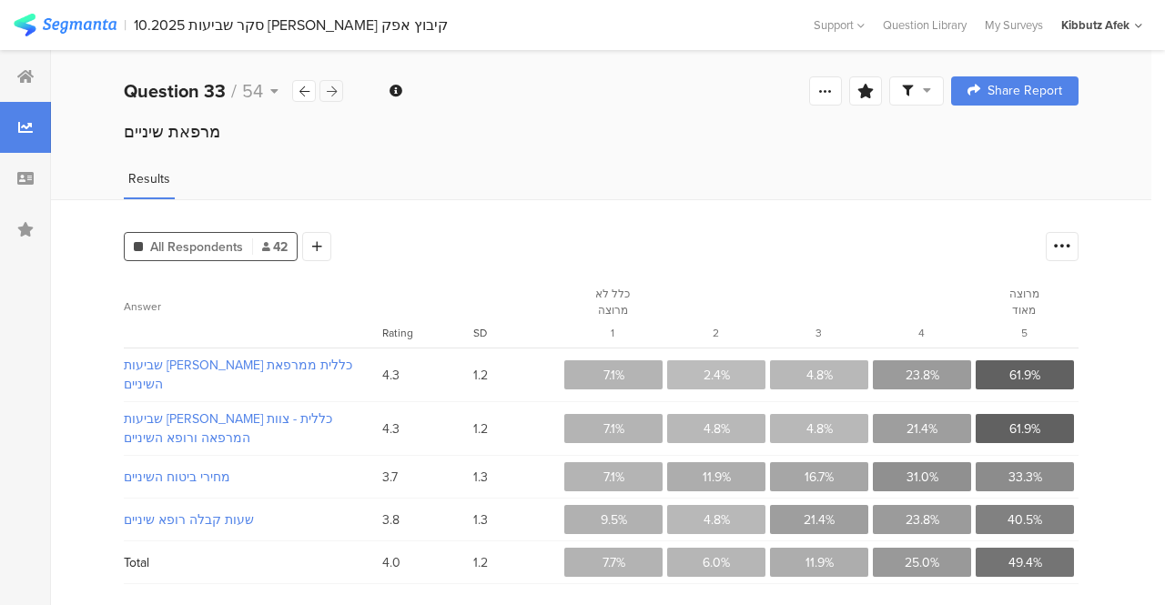
click at [329, 90] on icon at bounding box center [332, 92] width 10 height 12
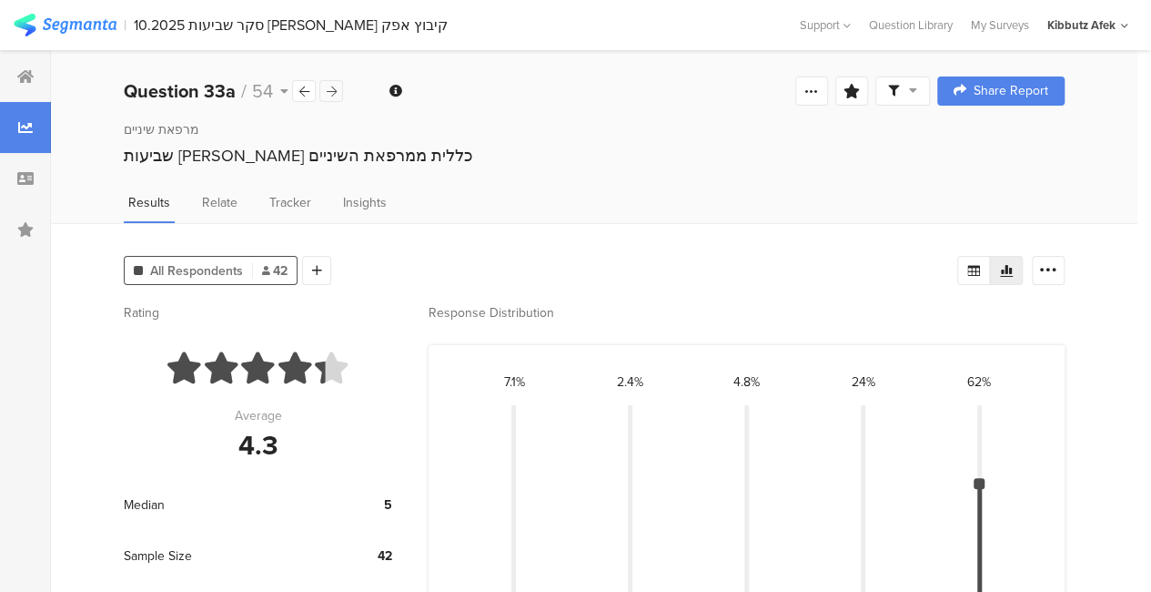
click at [329, 90] on icon at bounding box center [332, 92] width 10 height 12
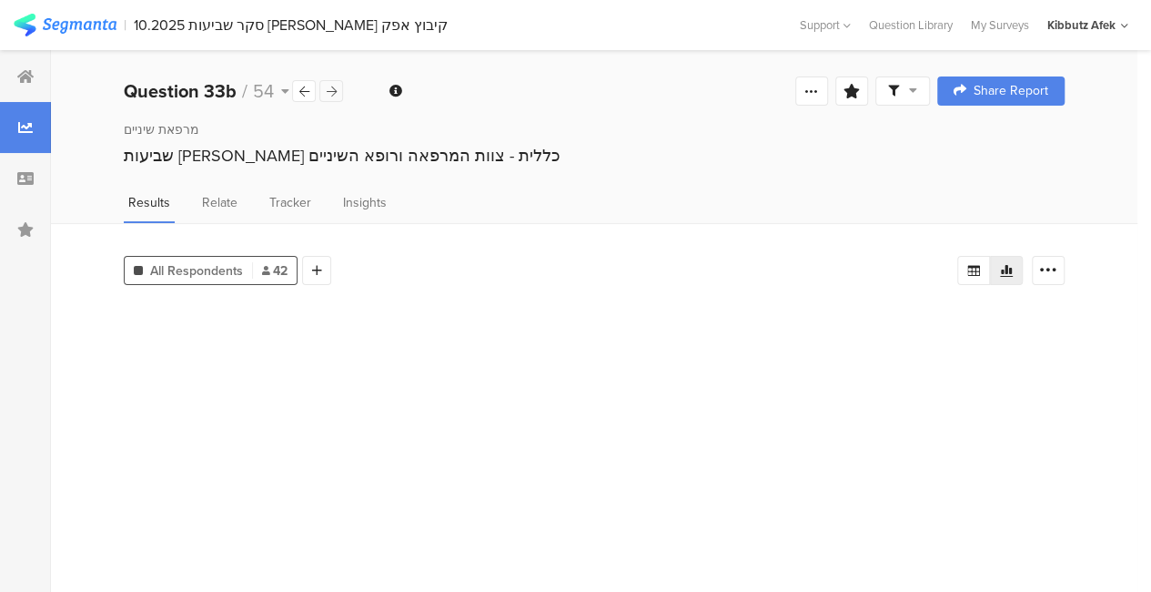
click at [329, 90] on icon at bounding box center [332, 92] width 10 height 12
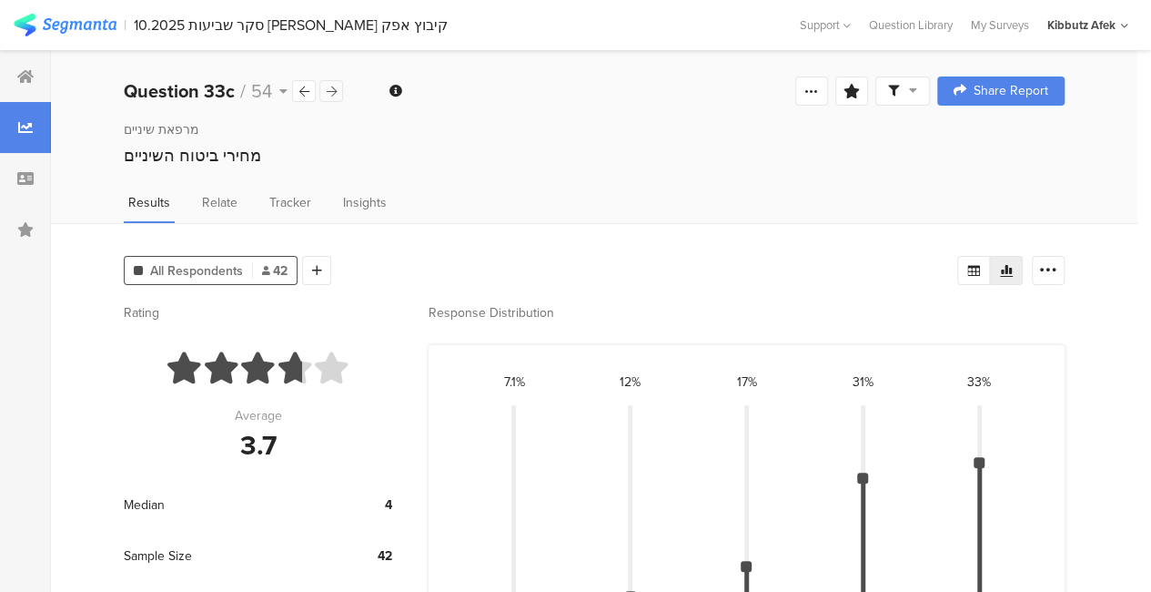
click at [329, 90] on icon at bounding box center [332, 92] width 10 height 12
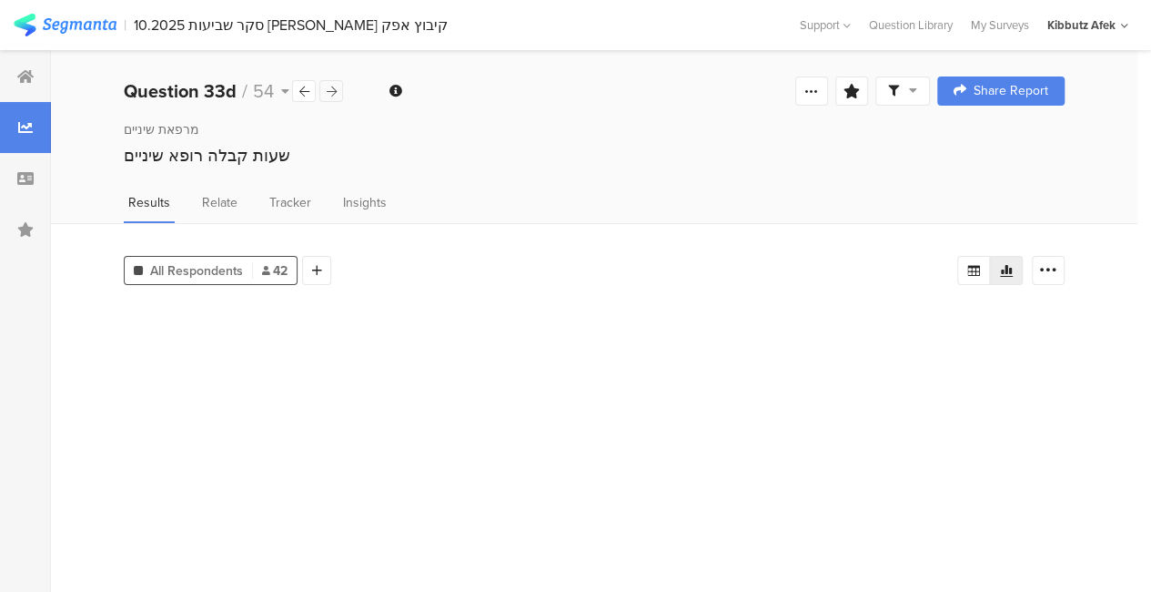
click at [329, 90] on icon at bounding box center [332, 92] width 10 height 12
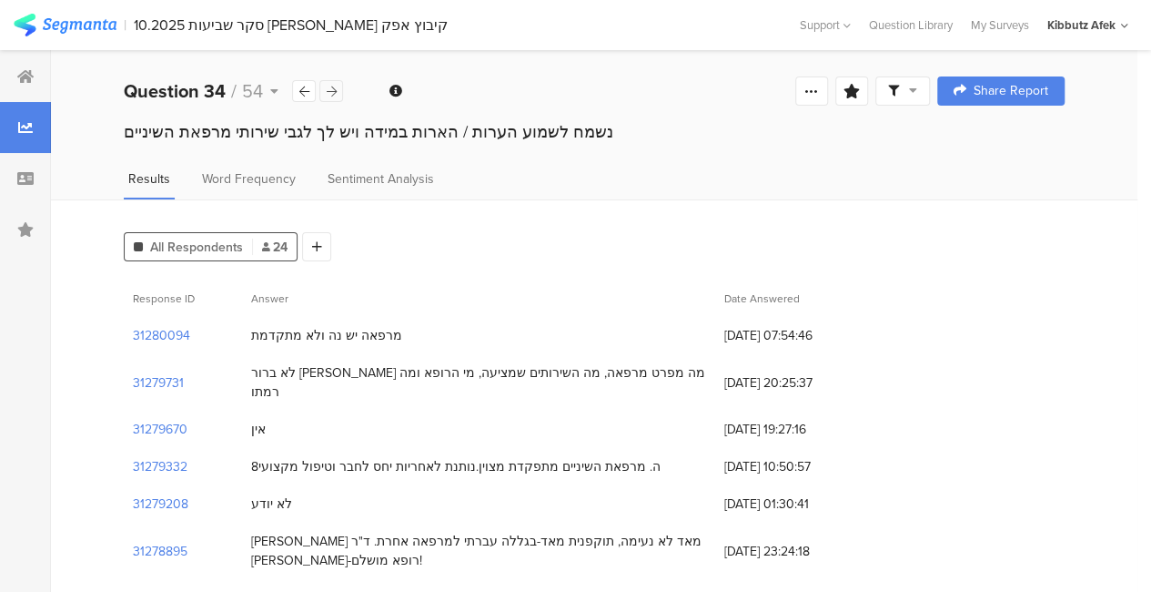
click at [329, 90] on icon at bounding box center [332, 92] width 10 height 12
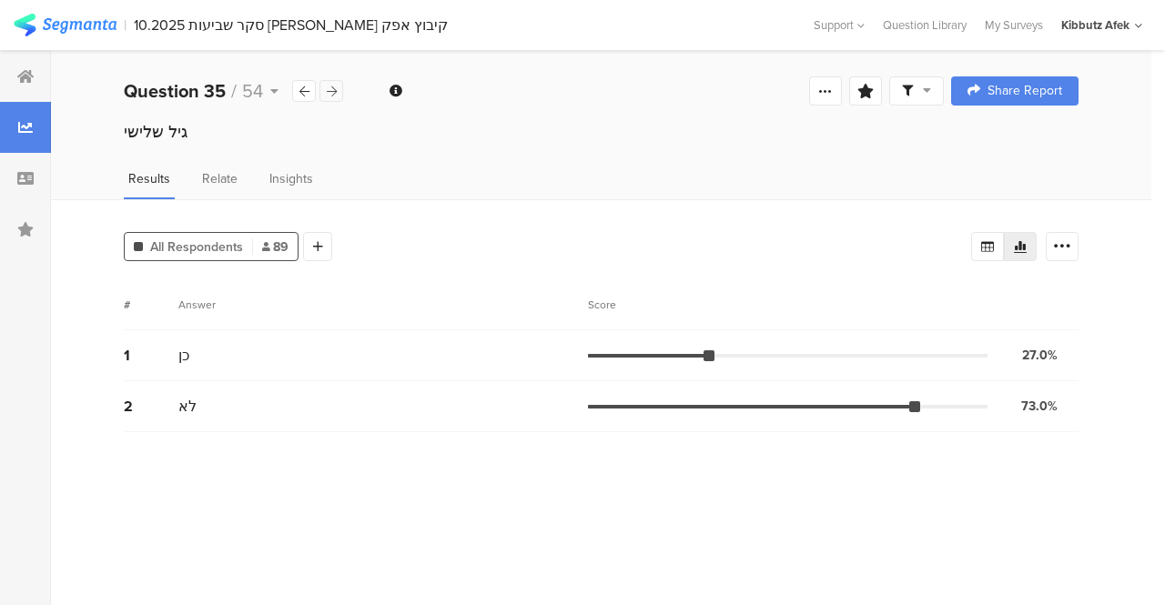
click at [329, 90] on icon at bounding box center [332, 92] width 10 height 12
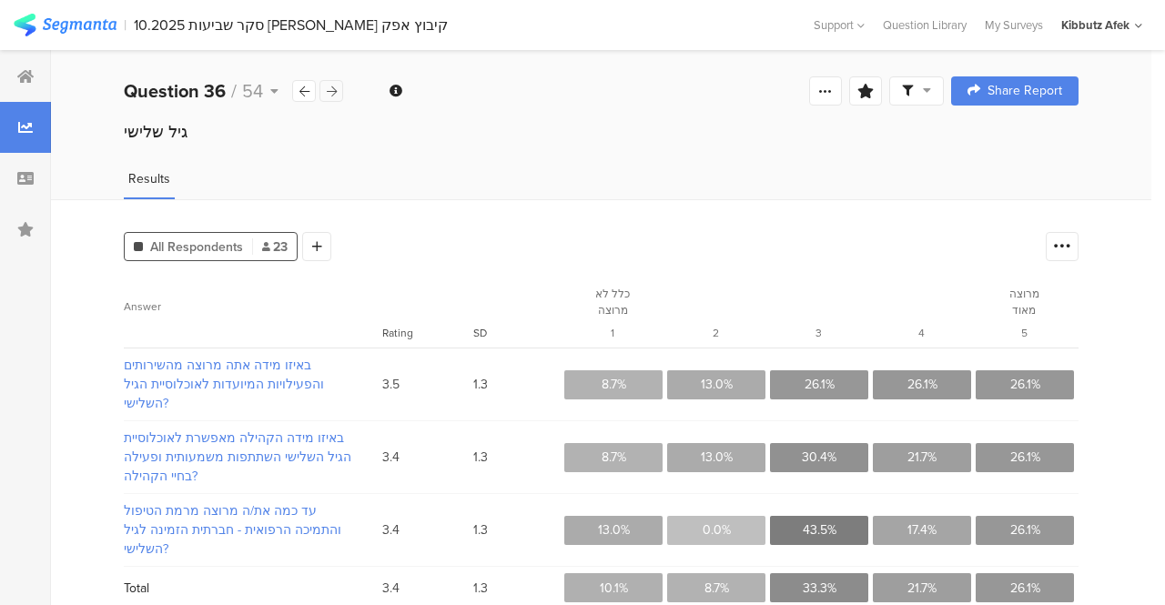
click at [329, 90] on icon at bounding box center [332, 92] width 10 height 12
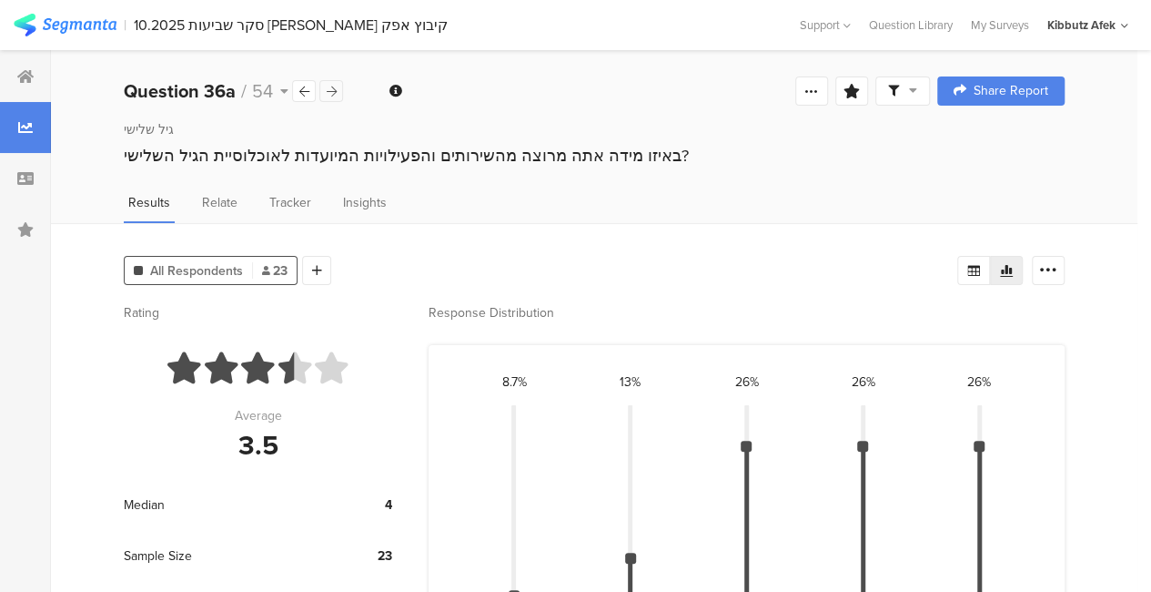
click at [329, 90] on icon at bounding box center [332, 92] width 10 height 12
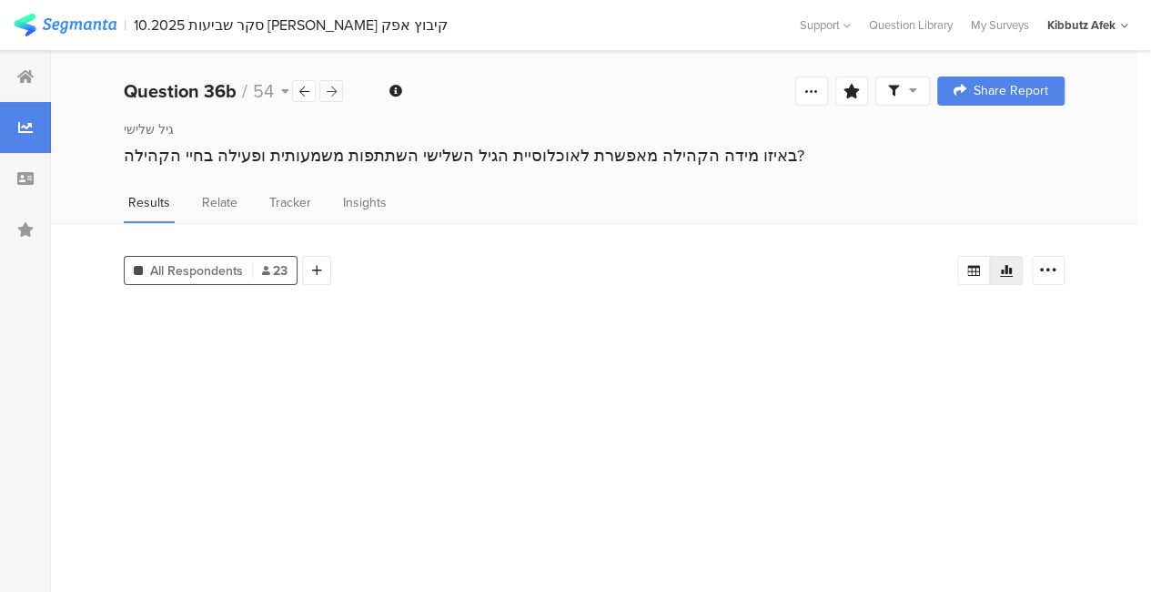
click at [329, 90] on icon at bounding box center [332, 92] width 10 height 12
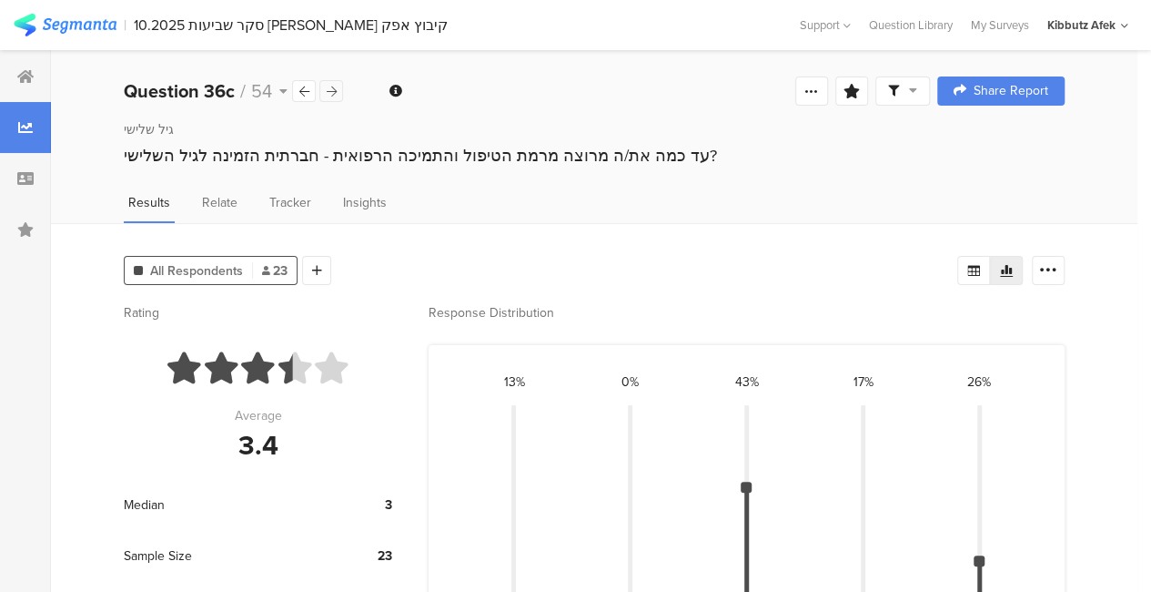
click at [329, 90] on icon at bounding box center [332, 92] width 10 height 12
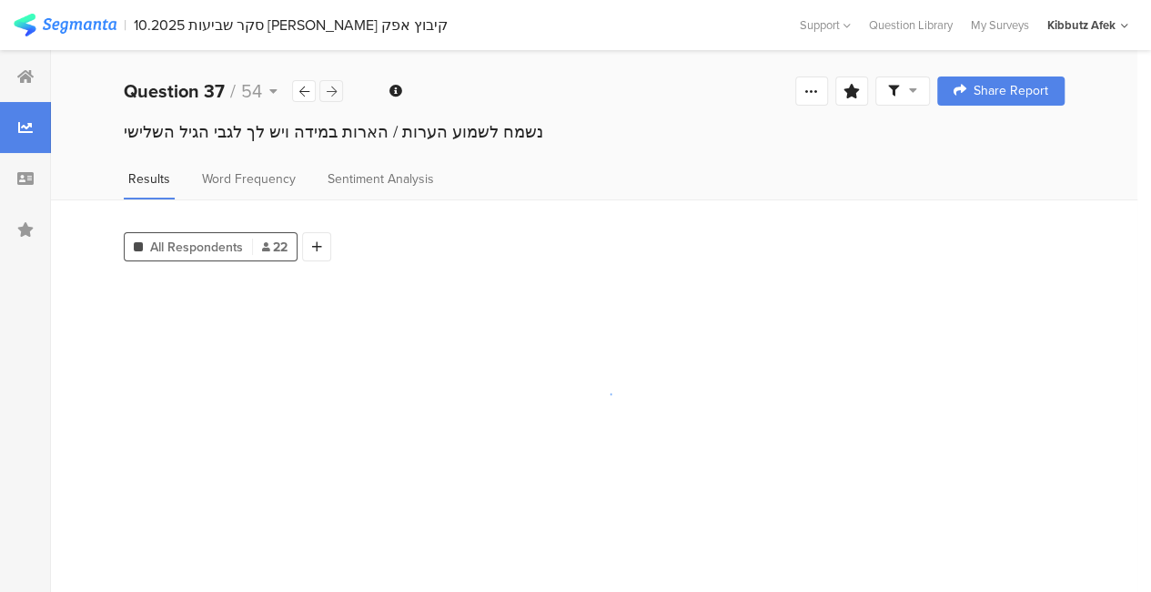
click at [329, 90] on icon at bounding box center [332, 92] width 10 height 12
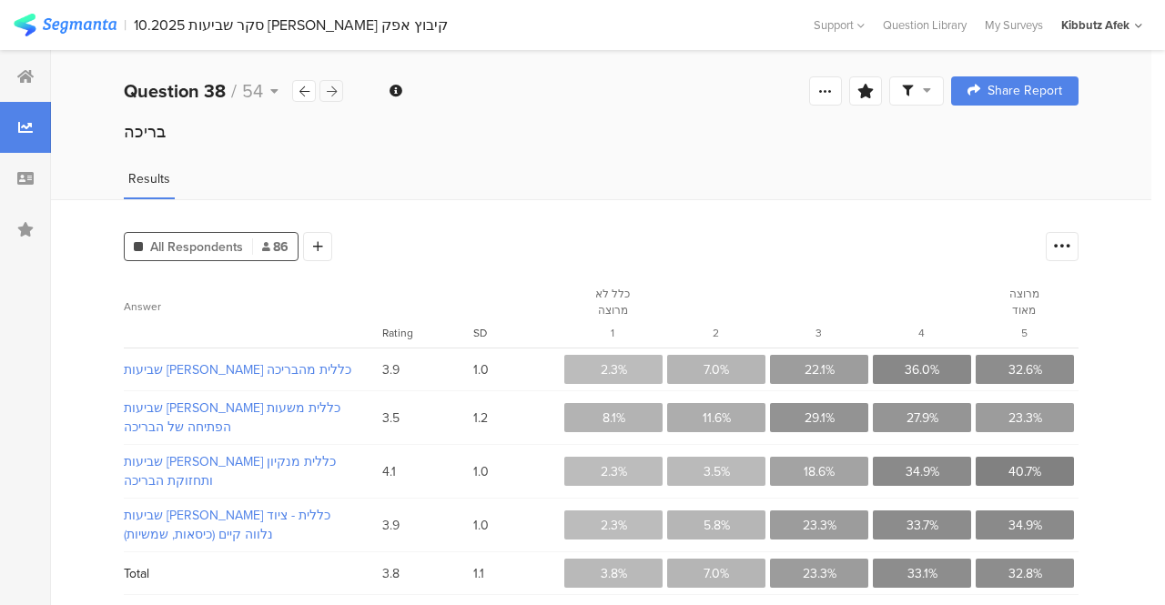
click at [329, 90] on icon at bounding box center [332, 92] width 10 height 12
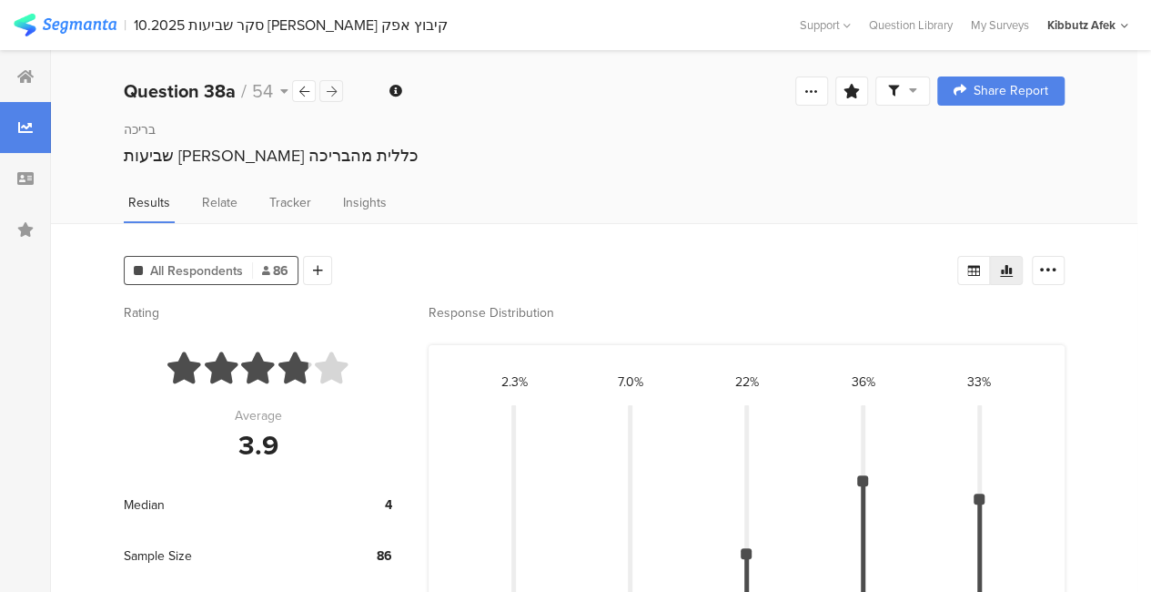
click at [329, 90] on icon at bounding box center [332, 92] width 10 height 12
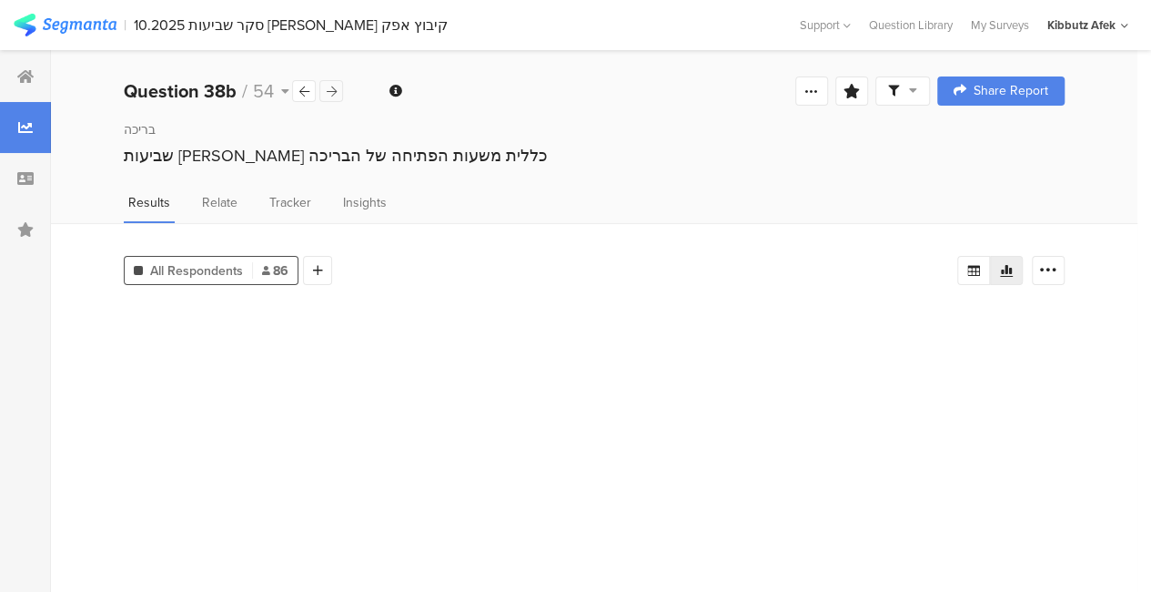
click at [329, 90] on icon at bounding box center [332, 92] width 10 height 12
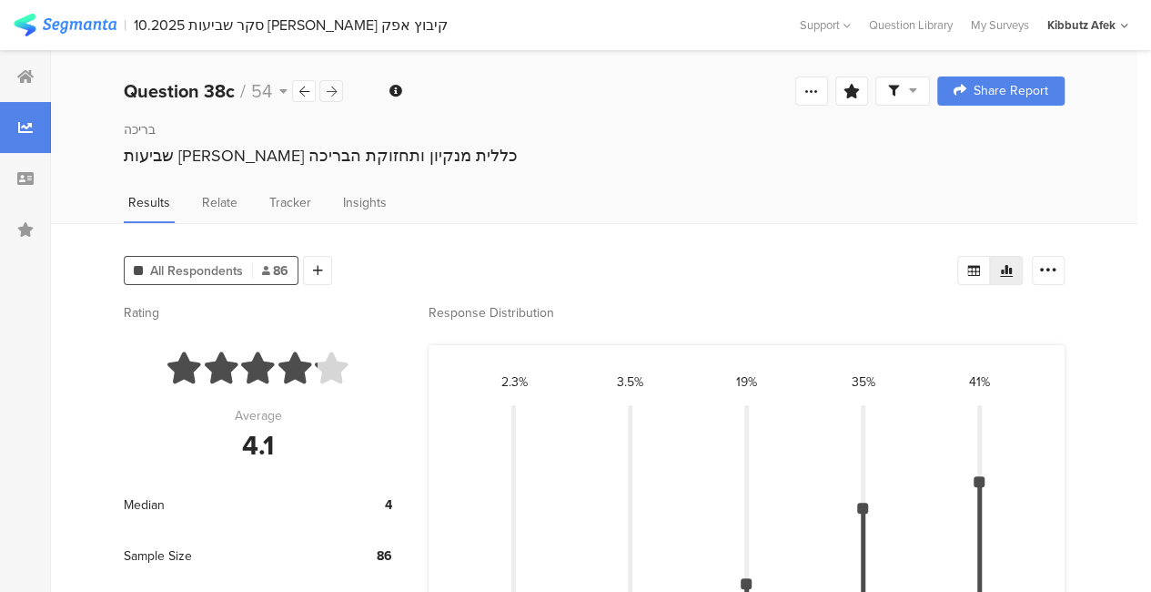
click at [329, 90] on icon at bounding box center [332, 92] width 10 height 12
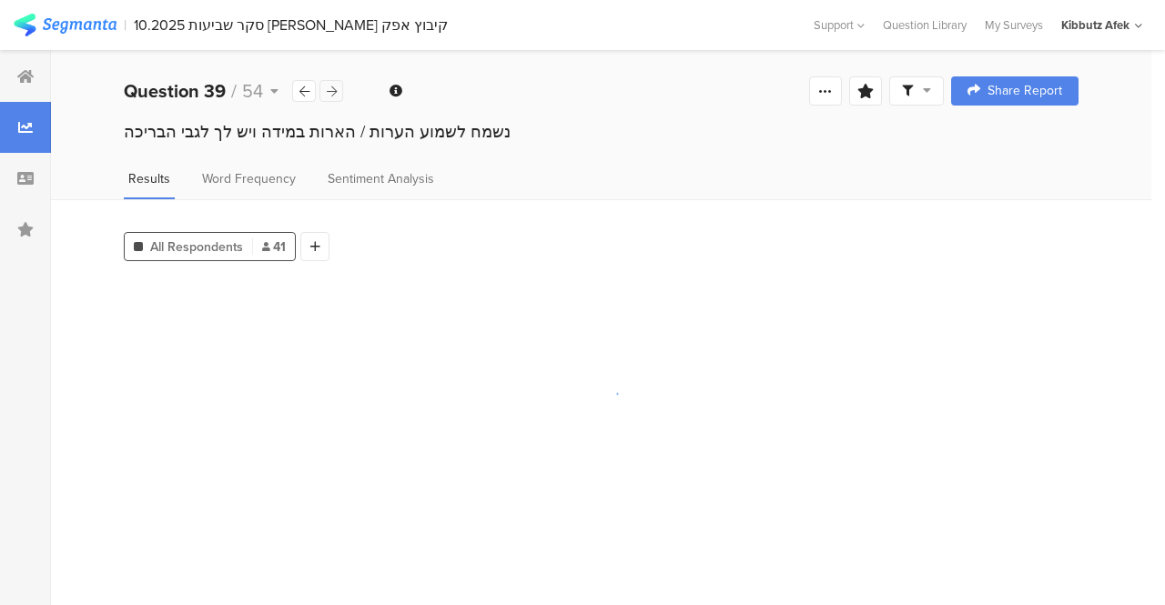
click at [329, 90] on icon at bounding box center [332, 92] width 10 height 12
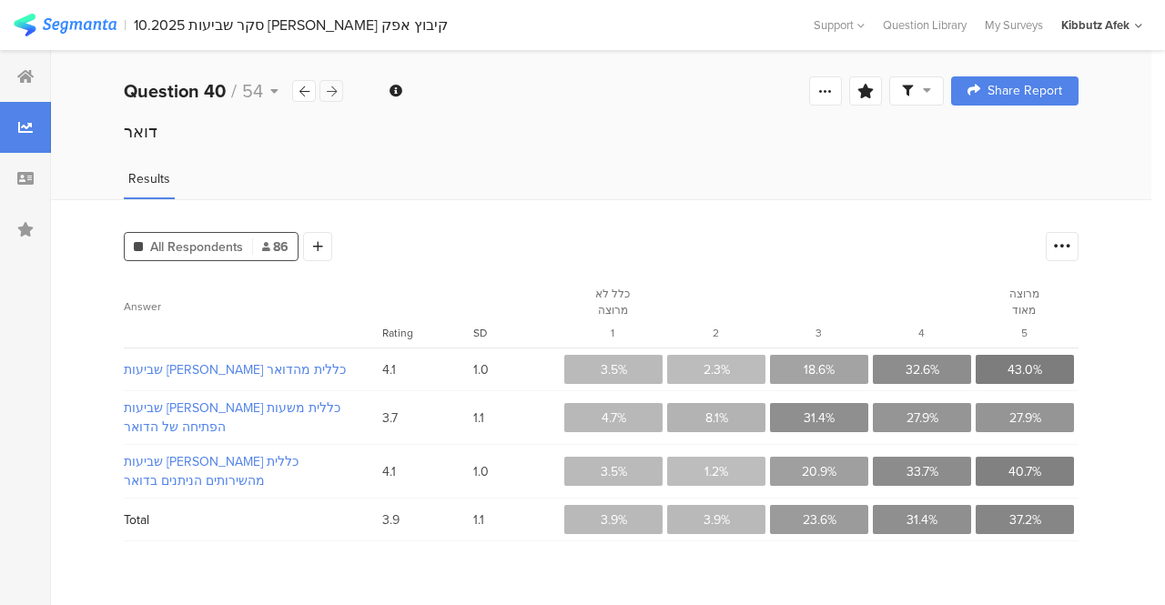
click at [329, 90] on icon at bounding box center [332, 92] width 10 height 12
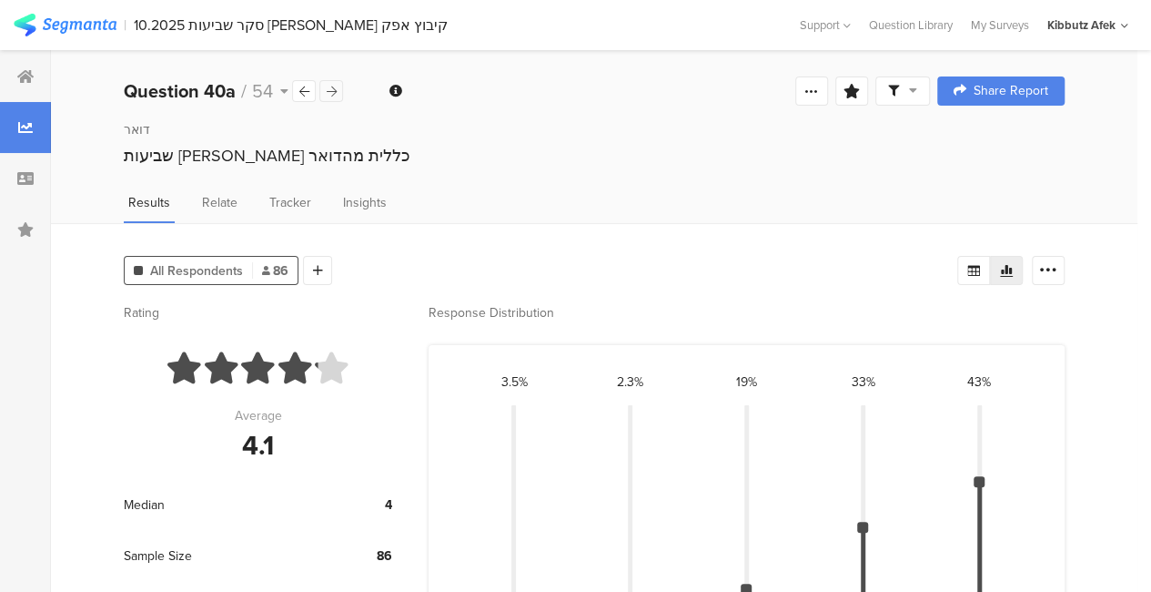
click at [329, 90] on icon at bounding box center [332, 92] width 10 height 12
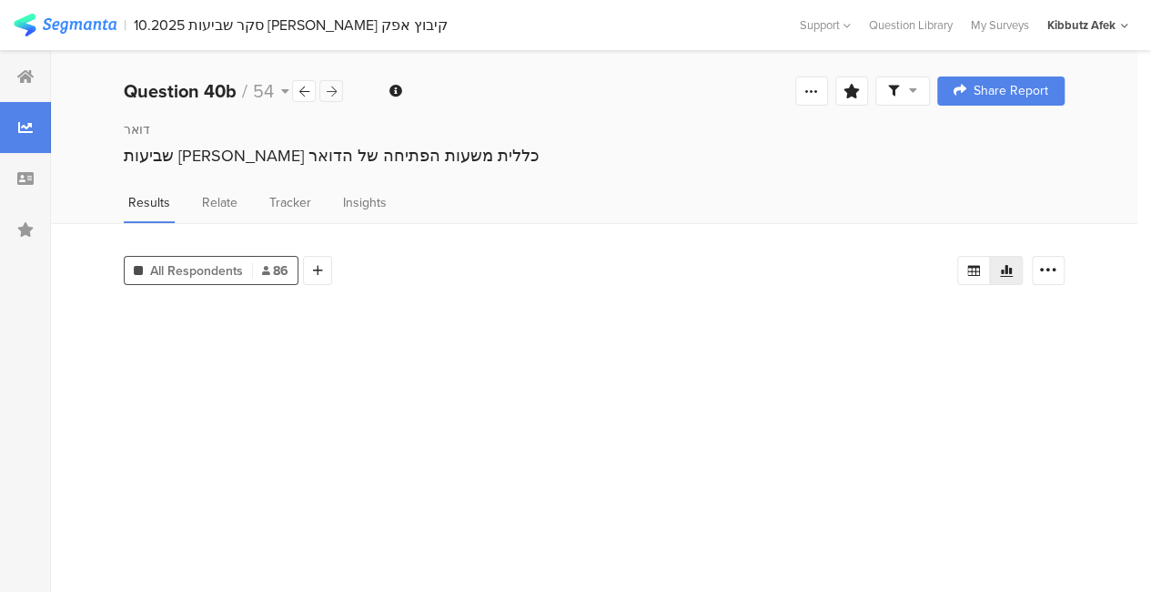
click at [329, 90] on icon at bounding box center [332, 92] width 10 height 12
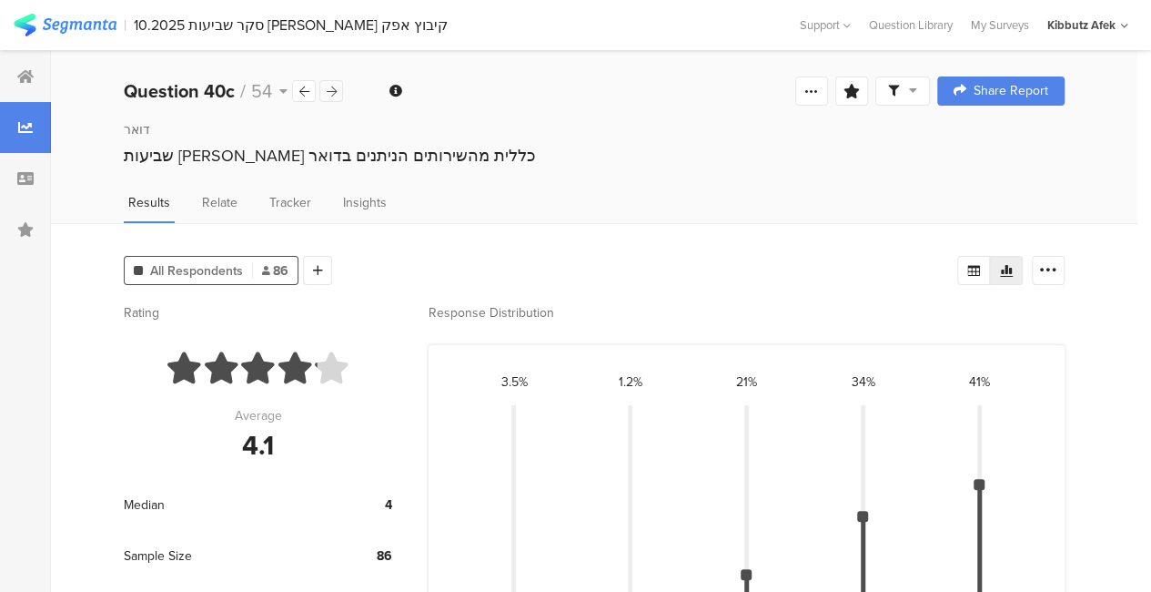
click at [329, 90] on icon at bounding box center [332, 92] width 10 height 12
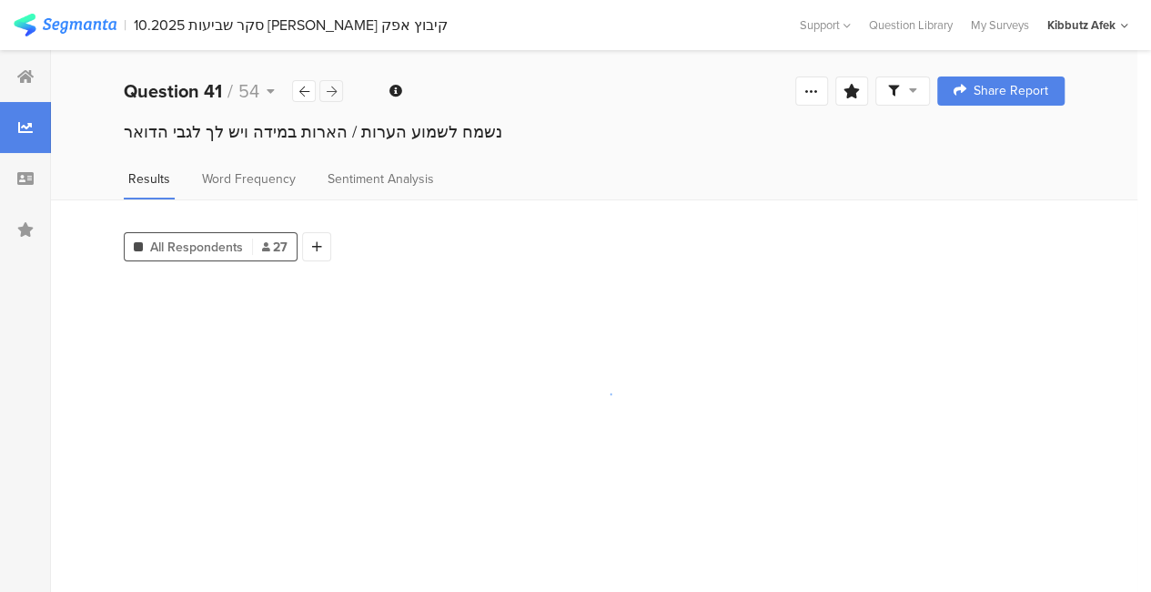
click at [329, 90] on icon at bounding box center [332, 92] width 10 height 12
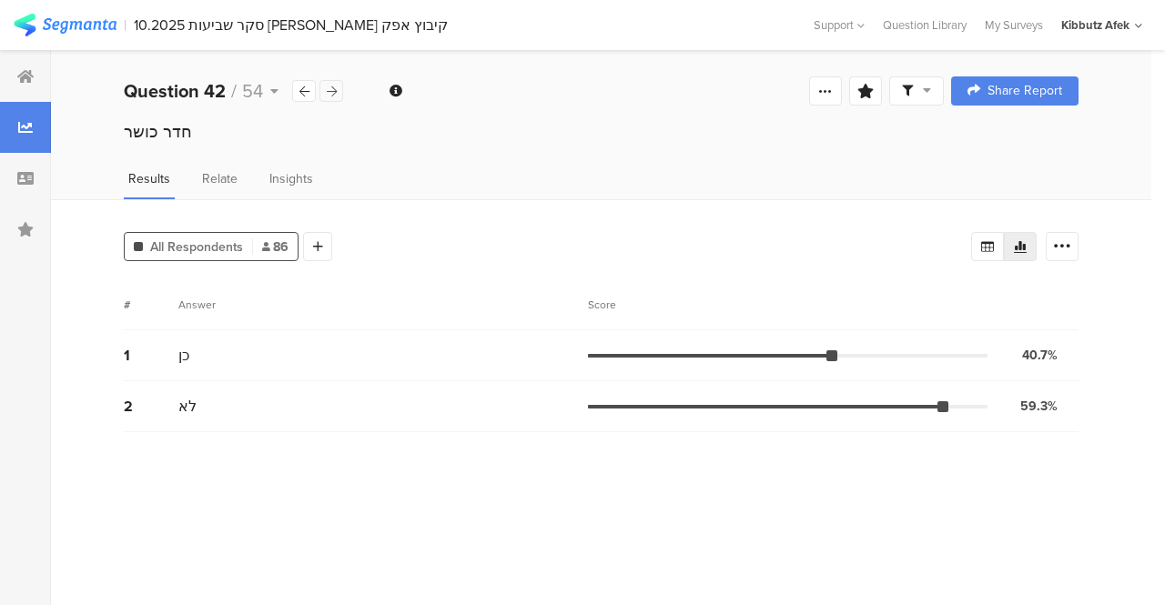
click at [329, 90] on icon at bounding box center [332, 92] width 10 height 12
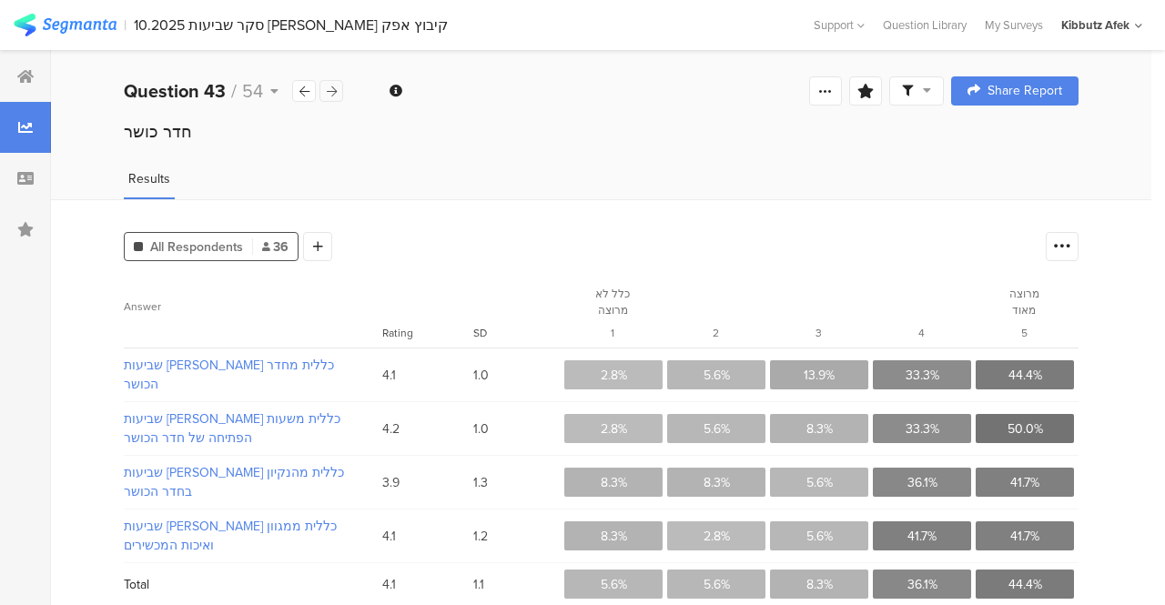
click at [329, 90] on icon at bounding box center [332, 92] width 10 height 12
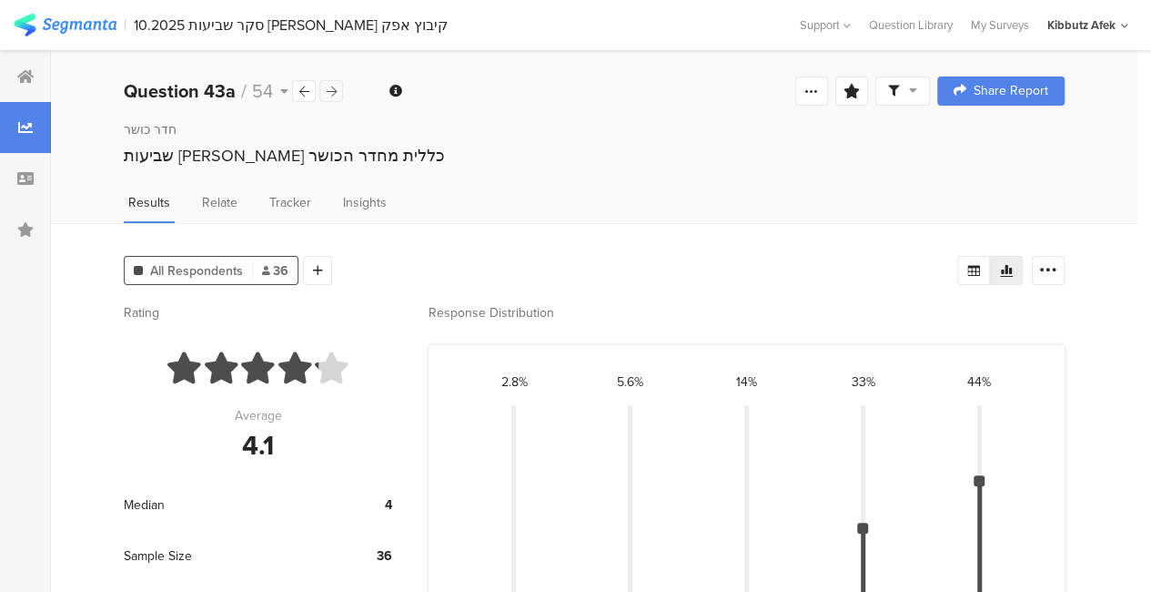
click at [329, 90] on icon at bounding box center [332, 92] width 10 height 12
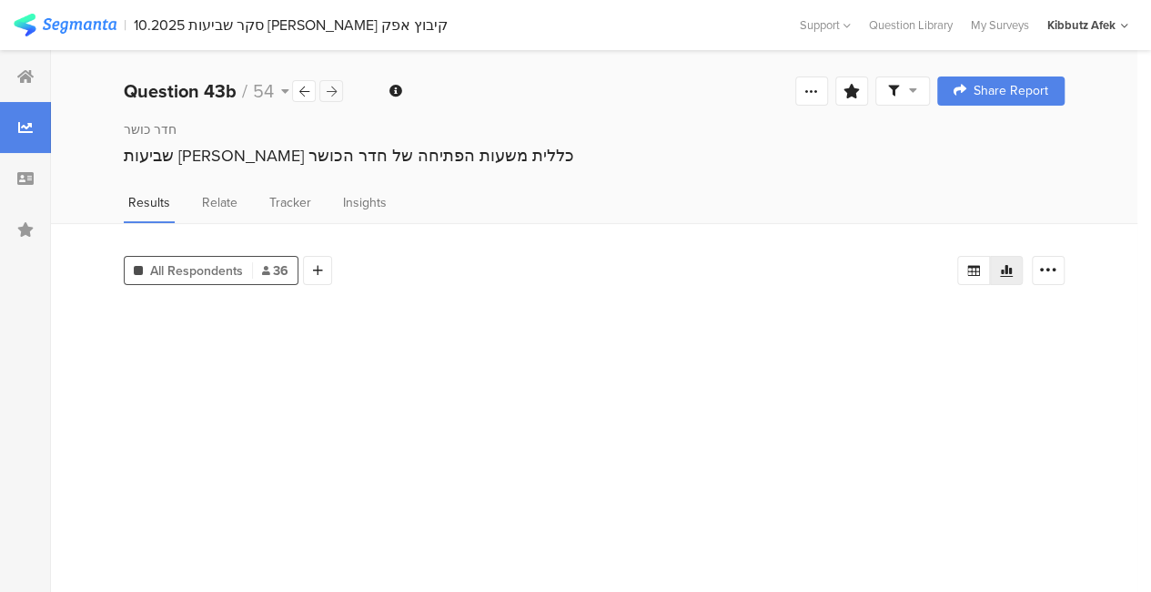
click at [329, 90] on icon at bounding box center [332, 92] width 10 height 12
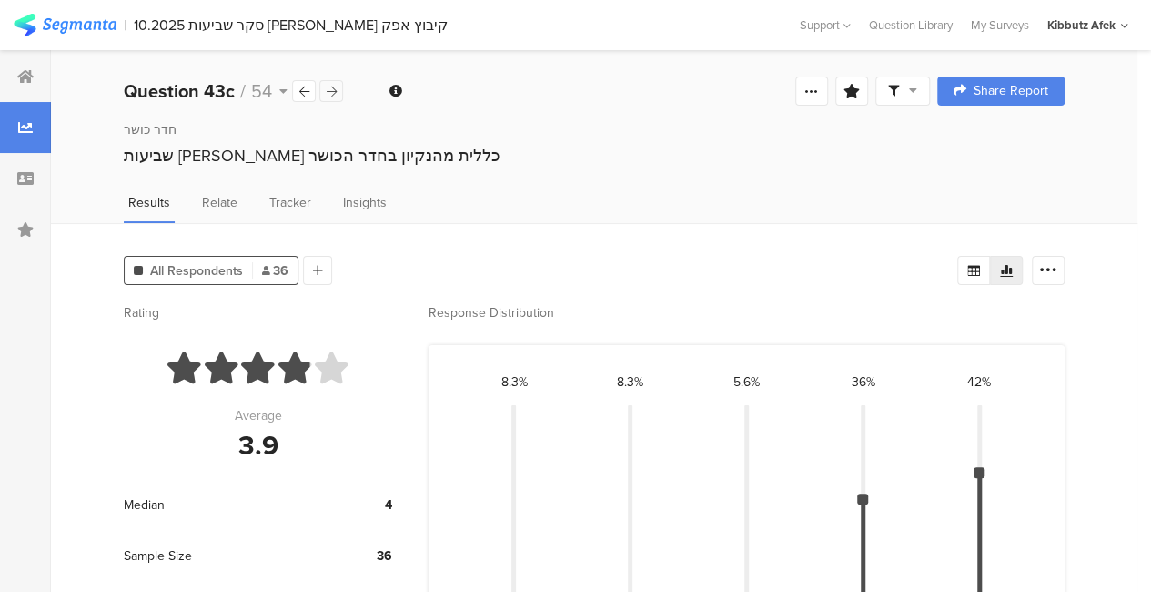
click at [329, 90] on icon at bounding box center [332, 92] width 10 height 12
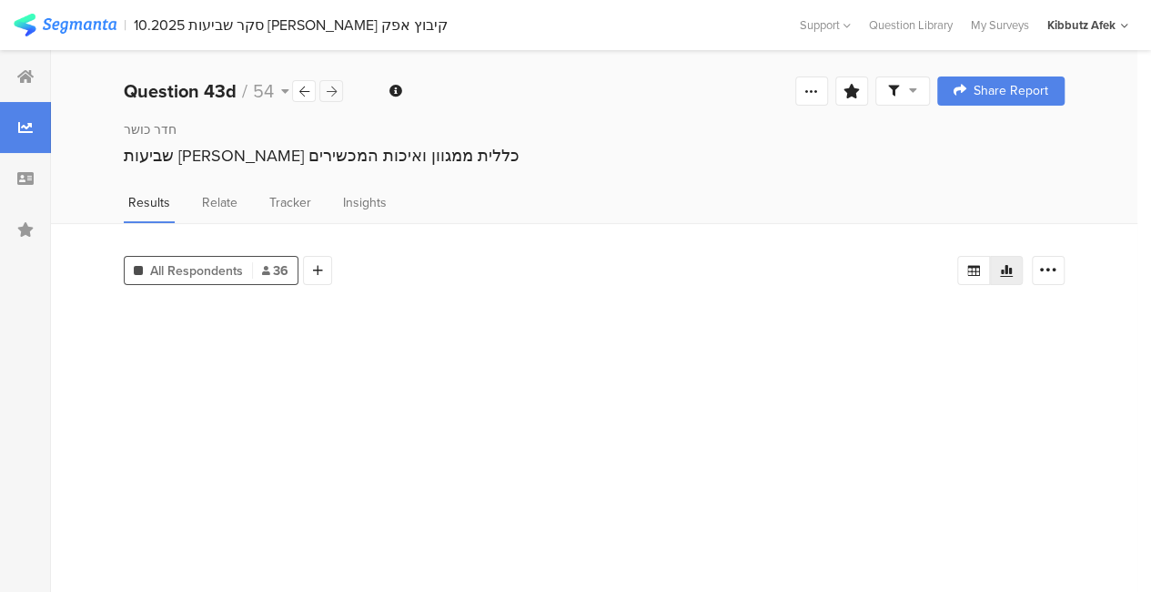
click at [329, 90] on icon at bounding box center [332, 92] width 10 height 12
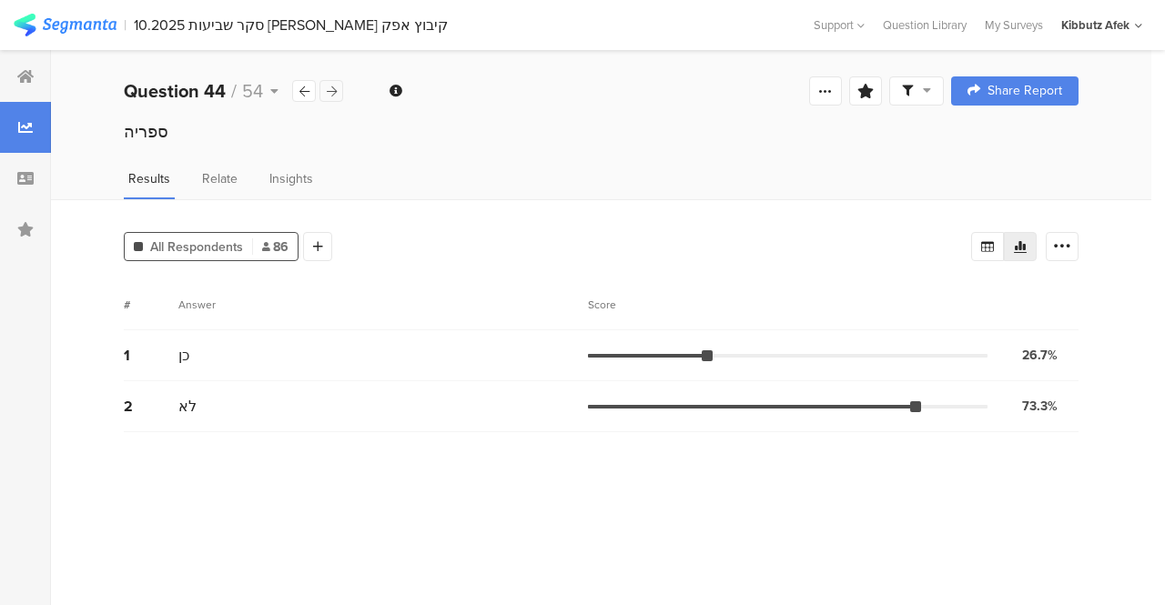
click at [329, 90] on icon at bounding box center [332, 92] width 10 height 12
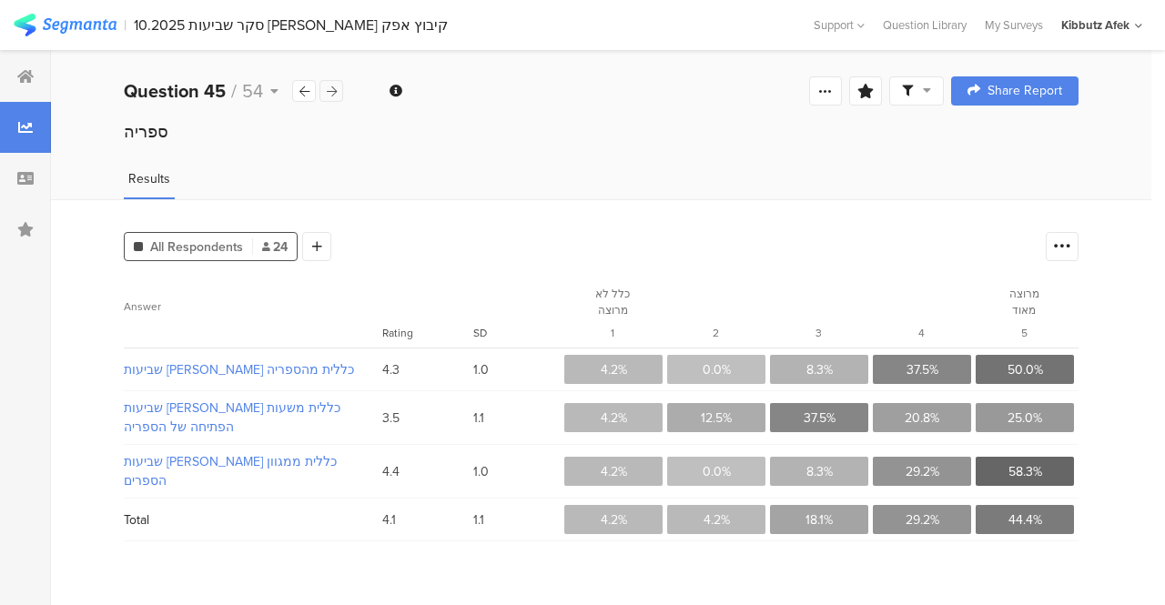
click at [329, 90] on icon at bounding box center [332, 92] width 10 height 12
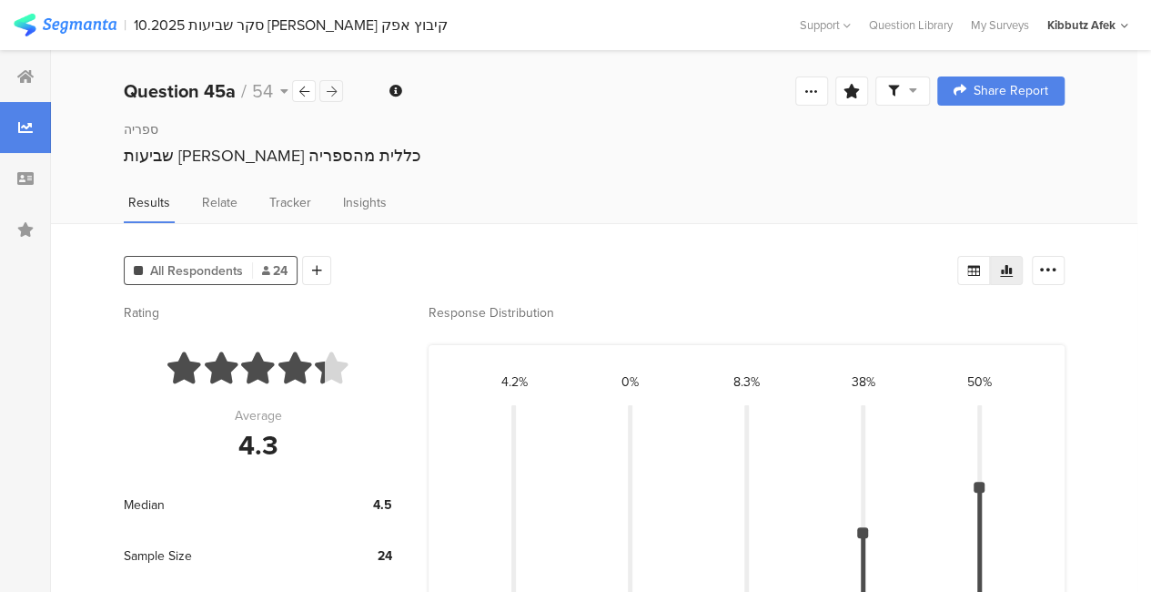
click at [329, 90] on icon at bounding box center [332, 92] width 10 height 12
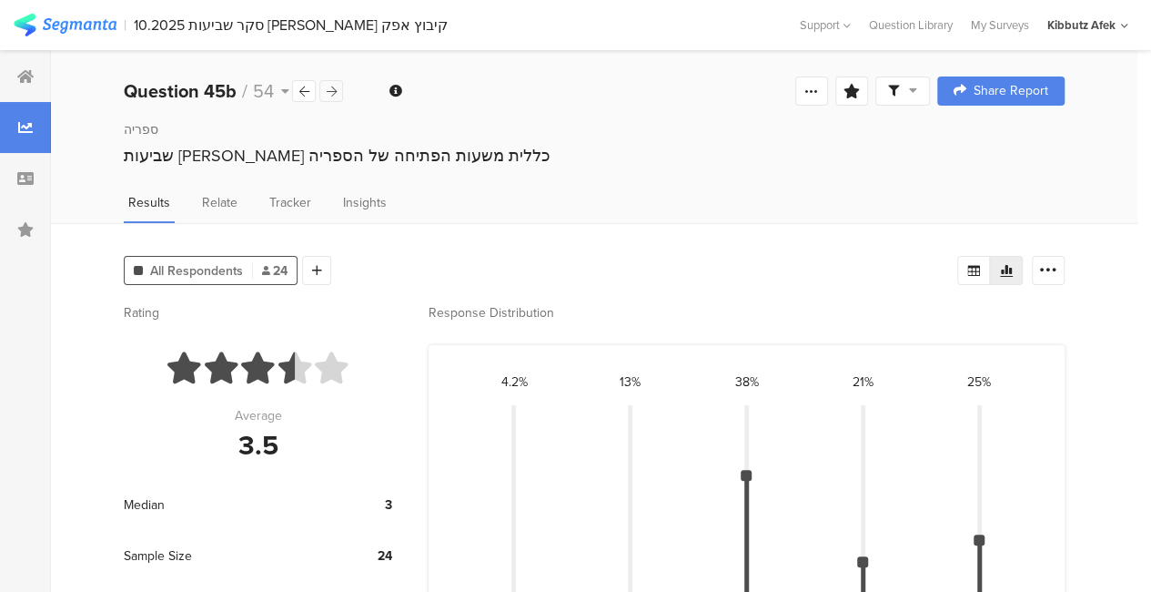
click at [329, 90] on icon at bounding box center [332, 92] width 10 height 12
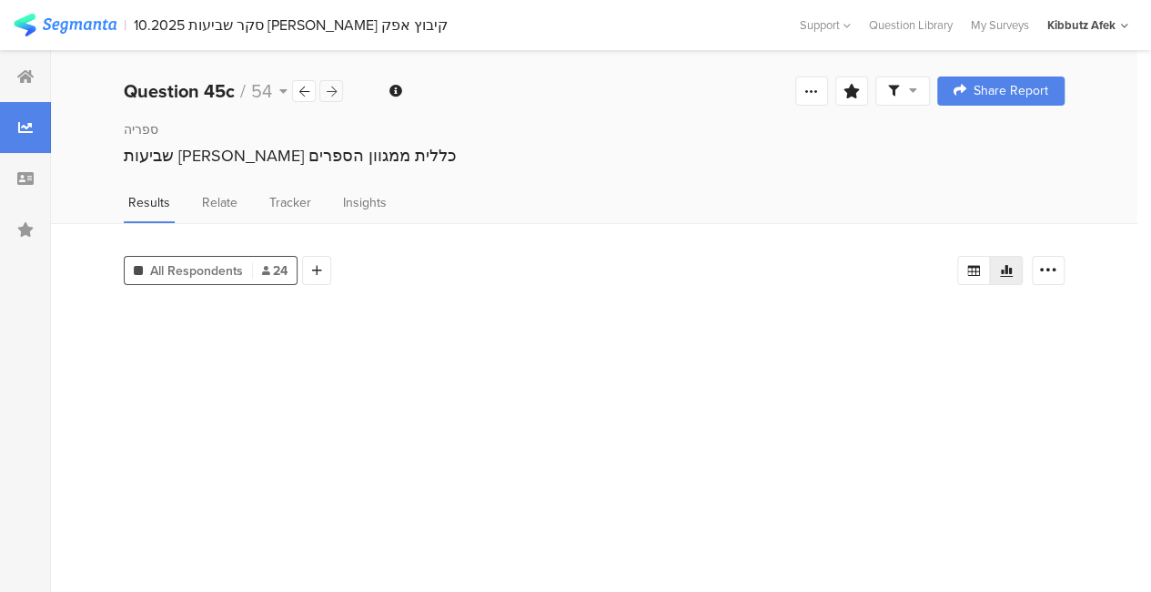
click at [329, 90] on icon at bounding box center [332, 92] width 10 height 12
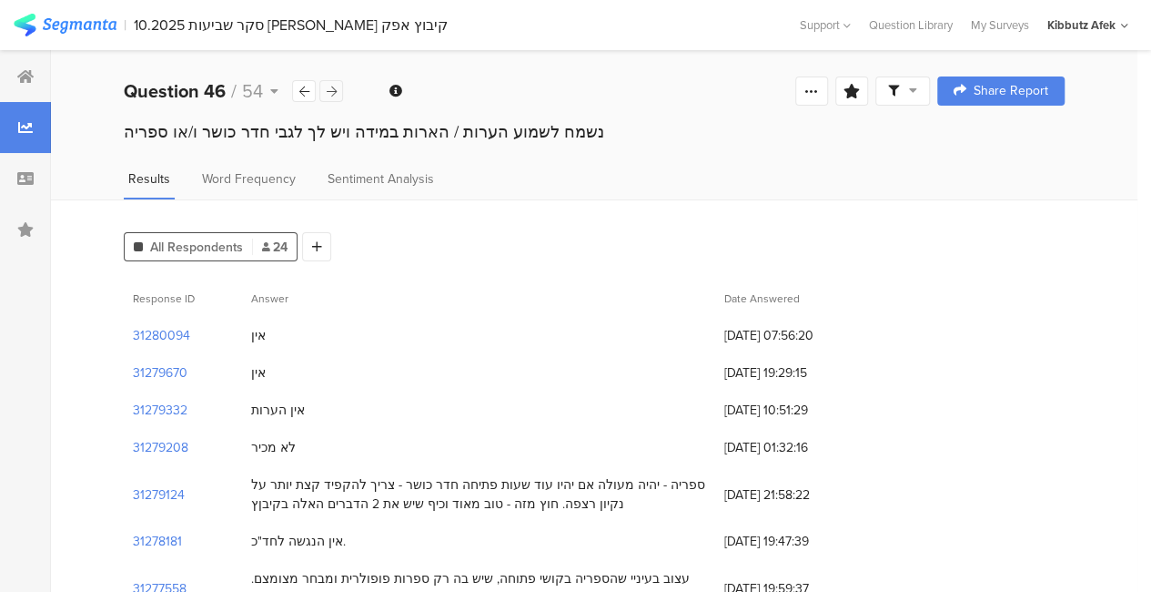
click at [329, 90] on icon at bounding box center [332, 92] width 10 height 12
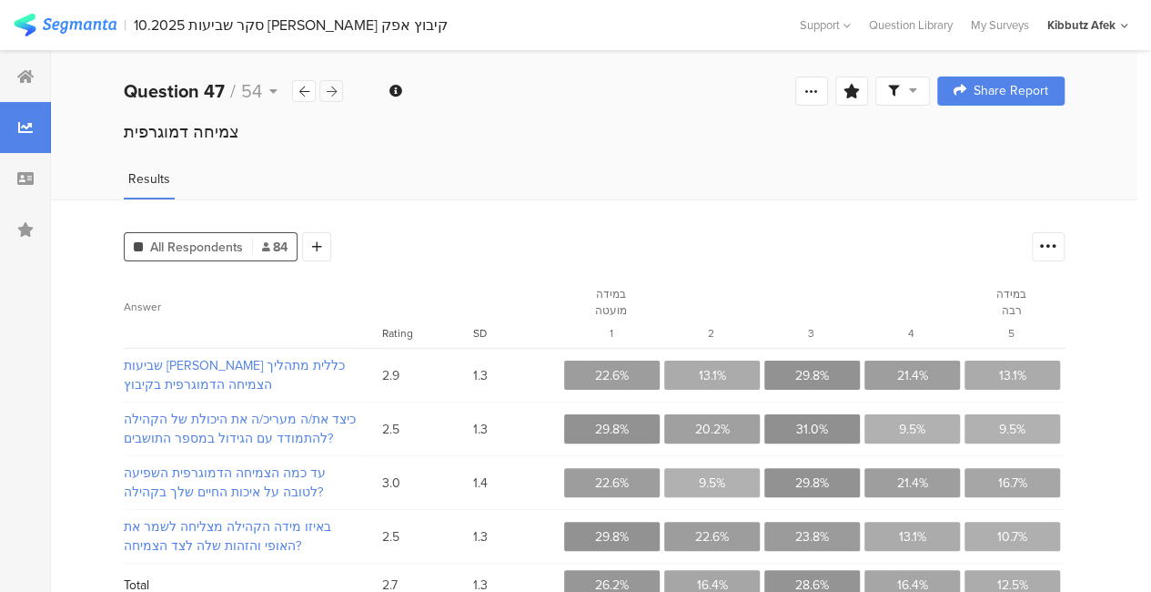
click at [329, 90] on icon at bounding box center [332, 92] width 10 height 12
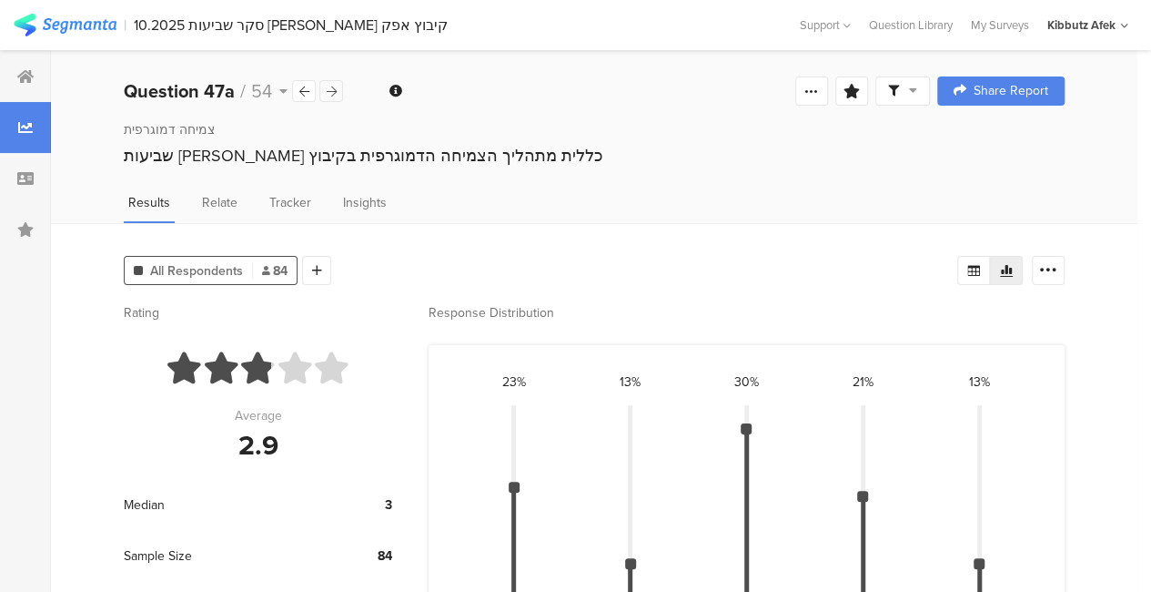
click at [329, 90] on icon at bounding box center [332, 92] width 10 height 12
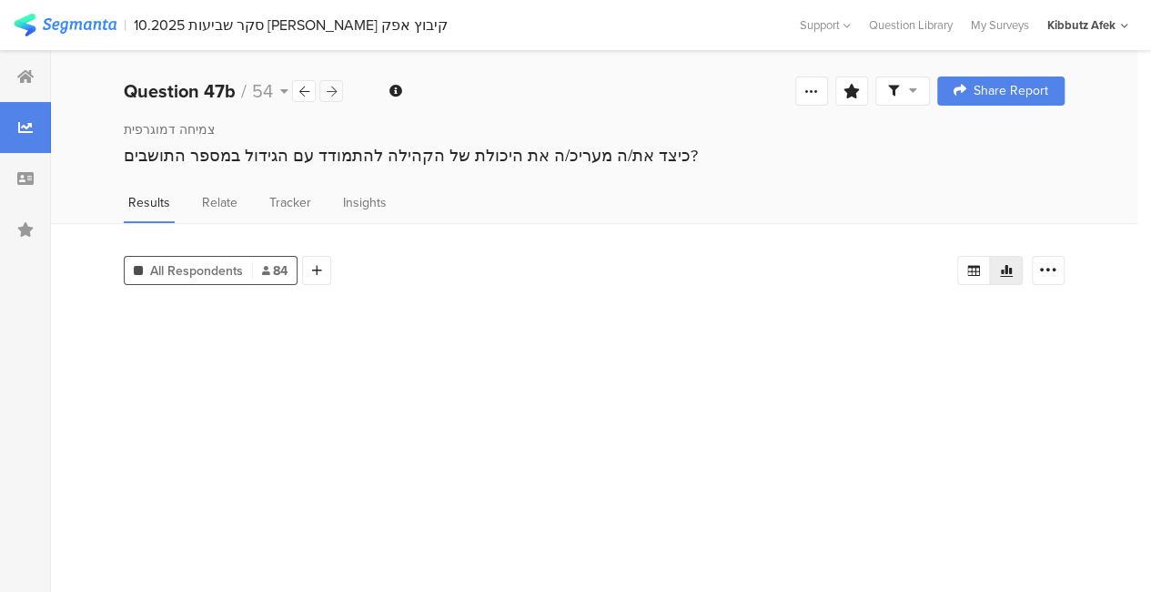
click at [329, 90] on icon at bounding box center [332, 92] width 10 height 12
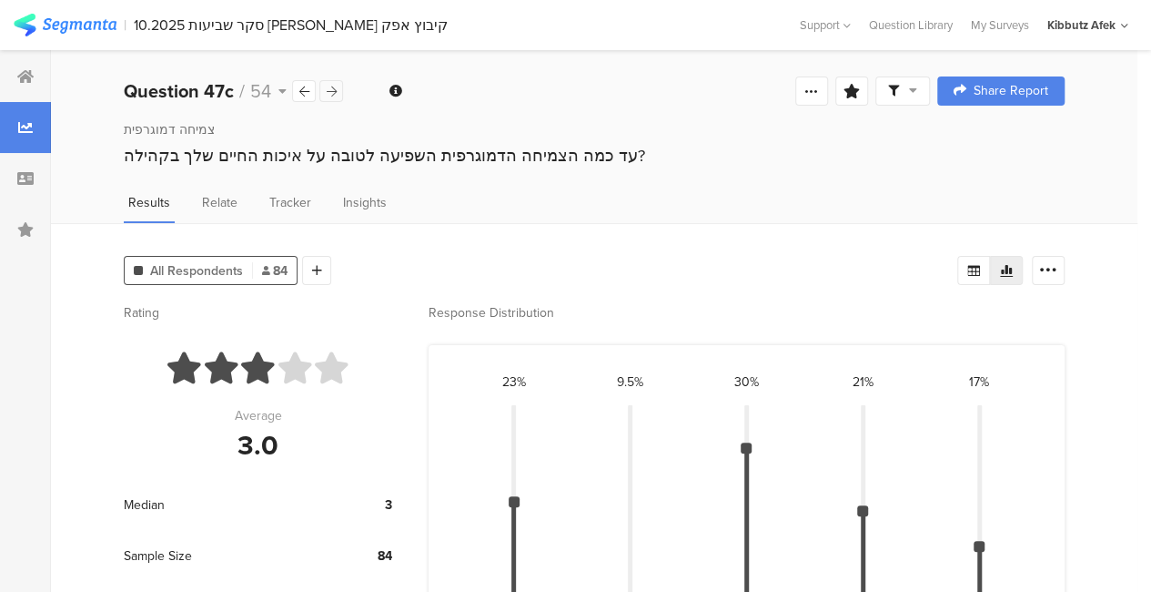
click at [329, 90] on icon at bounding box center [332, 92] width 10 height 12
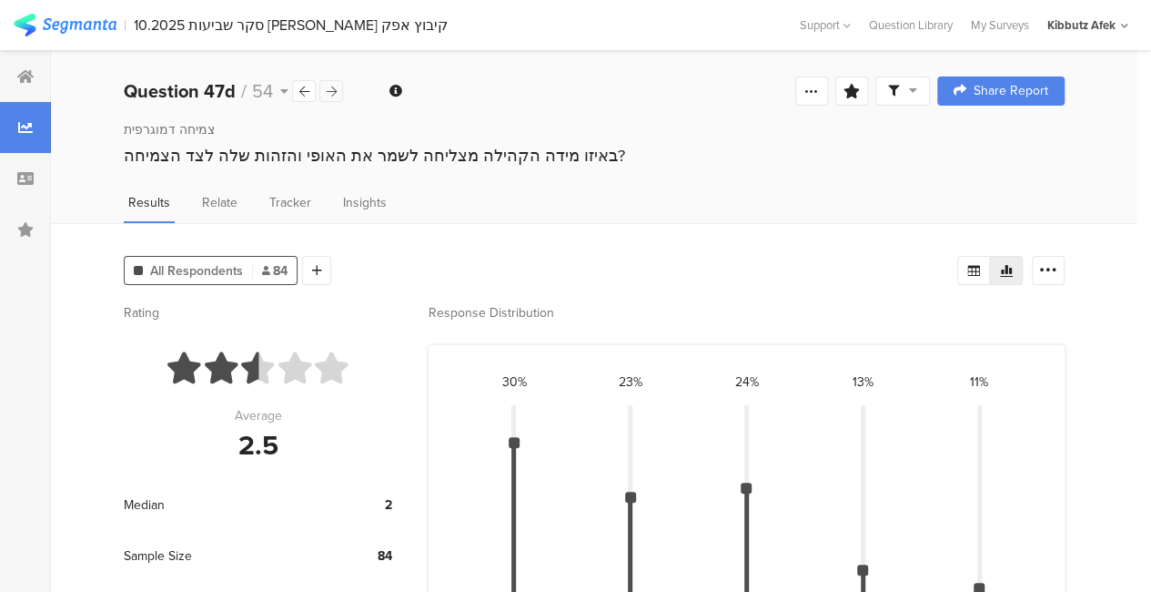
click at [329, 90] on icon at bounding box center [332, 92] width 10 height 12
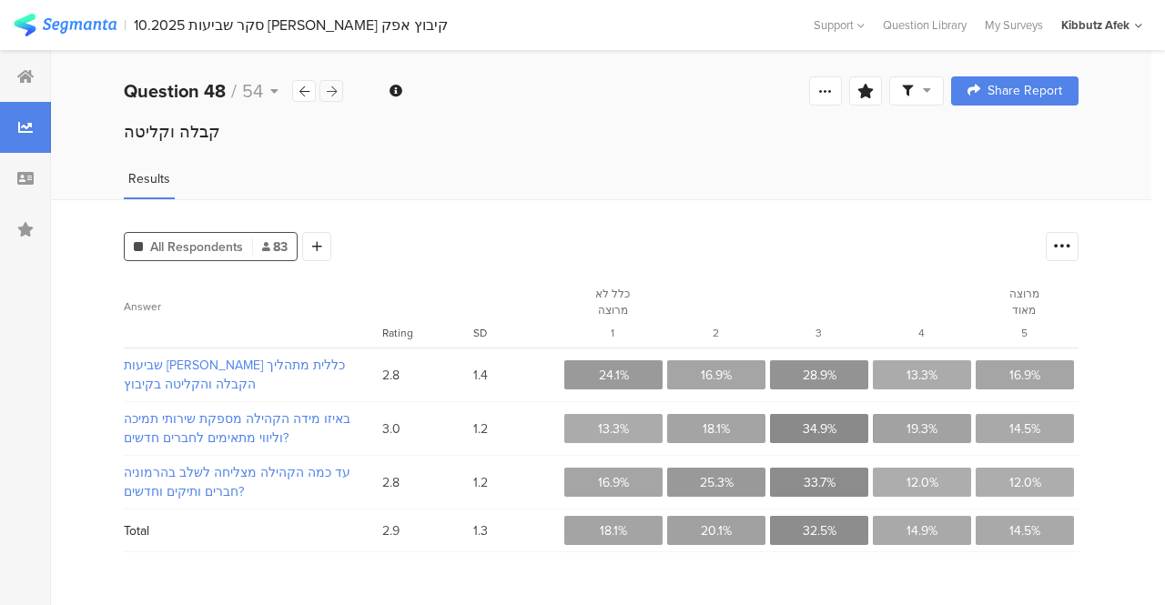
click at [329, 90] on icon at bounding box center [332, 92] width 10 height 12
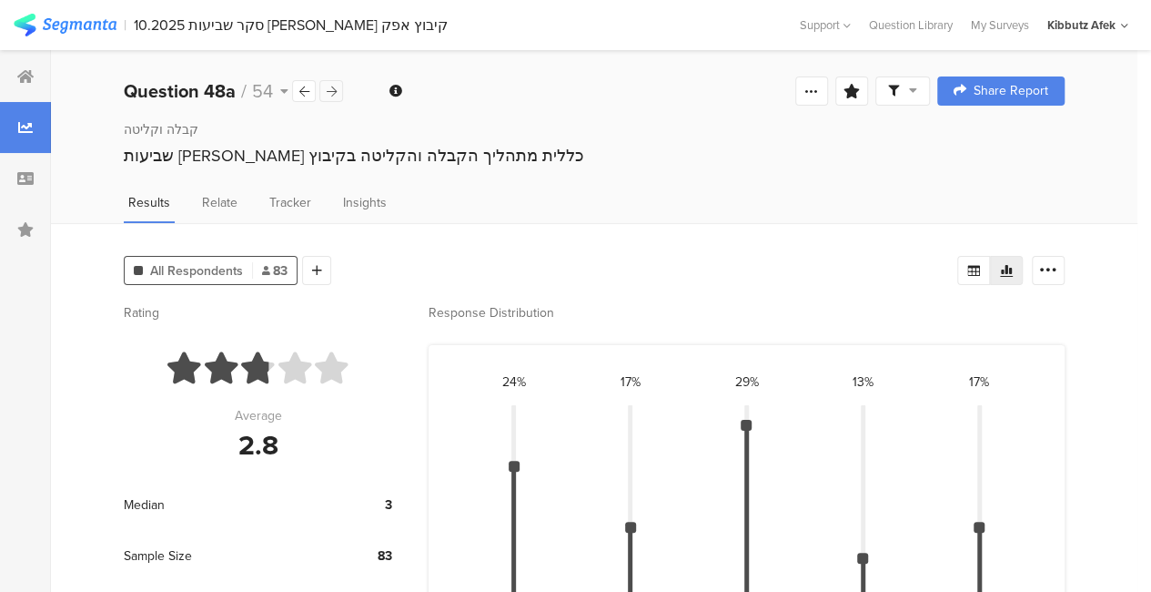
click at [329, 90] on icon at bounding box center [332, 92] width 10 height 12
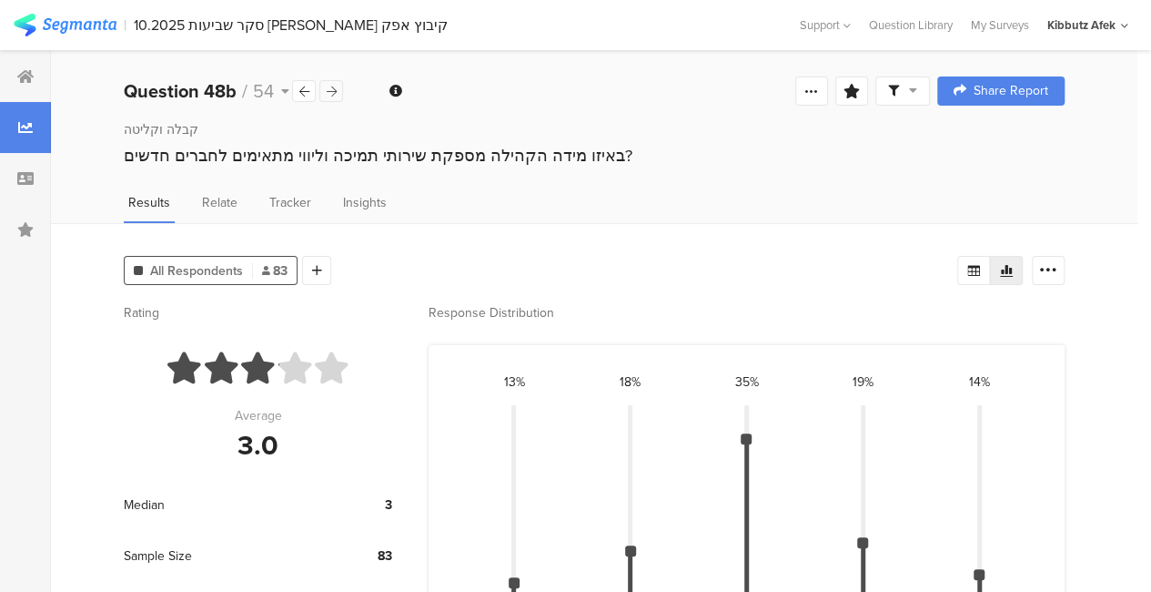
click at [329, 90] on icon at bounding box center [332, 92] width 10 height 12
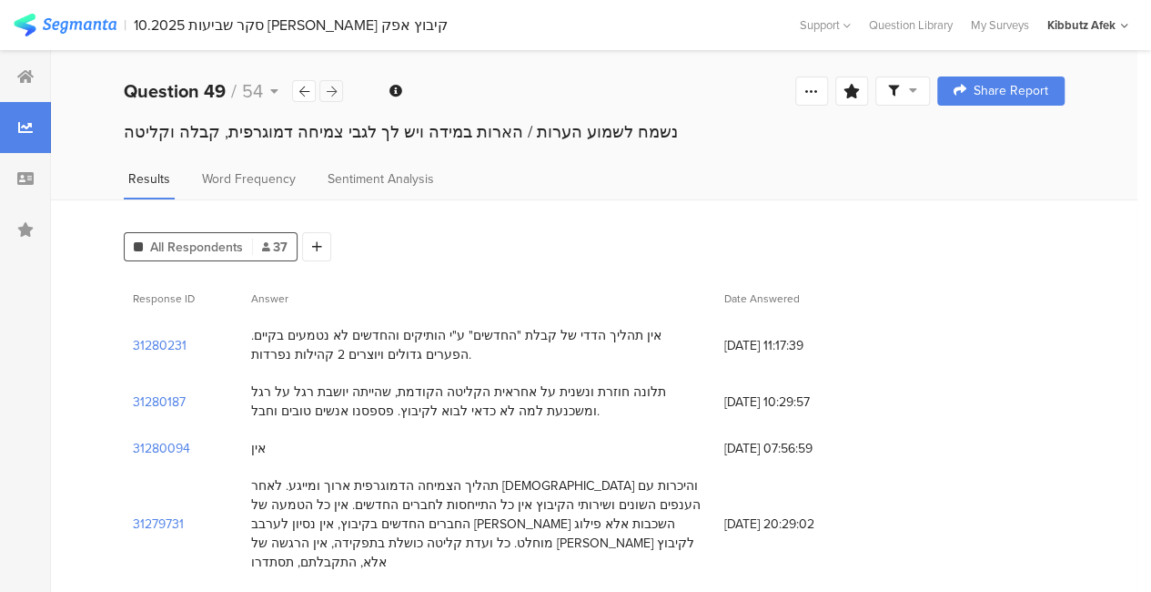
click at [329, 90] on icon at bounding box center [332, 92] width 10 height 12
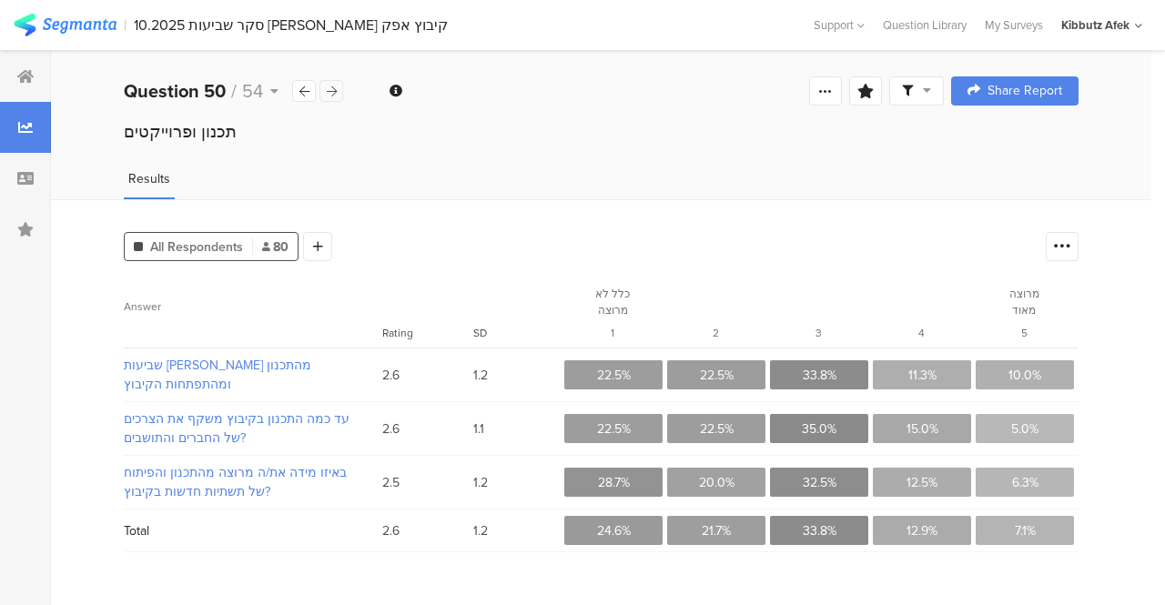
click at [329, 90] on icon at bounding box center [332, 92] width 10 height 12
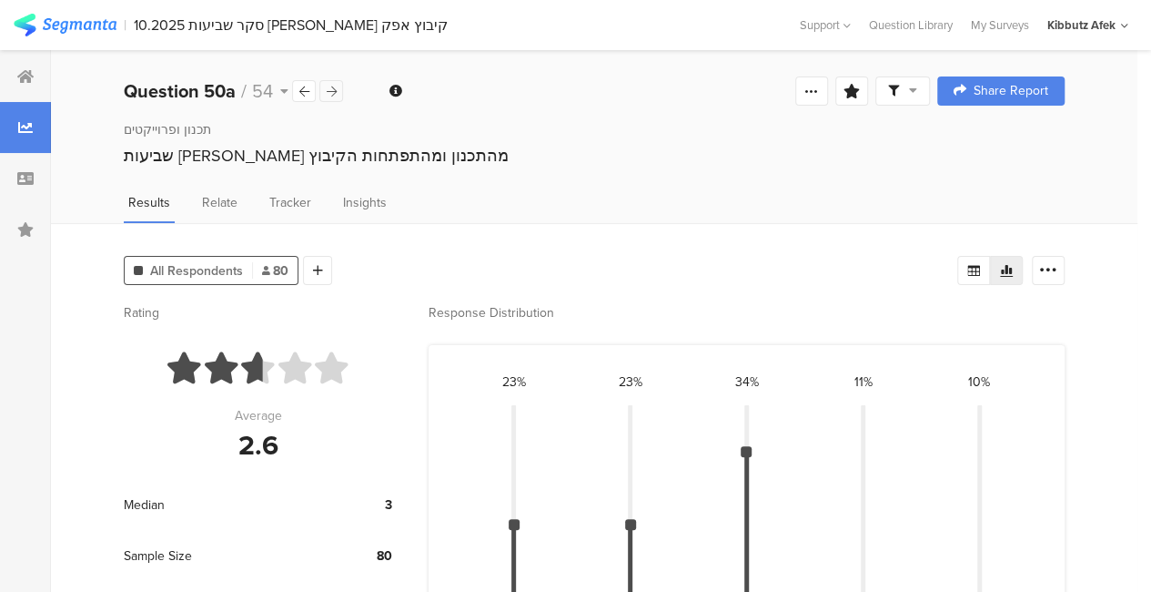
click at [329, 90] on icon at bounding box center [332, 92] width 10 height 12
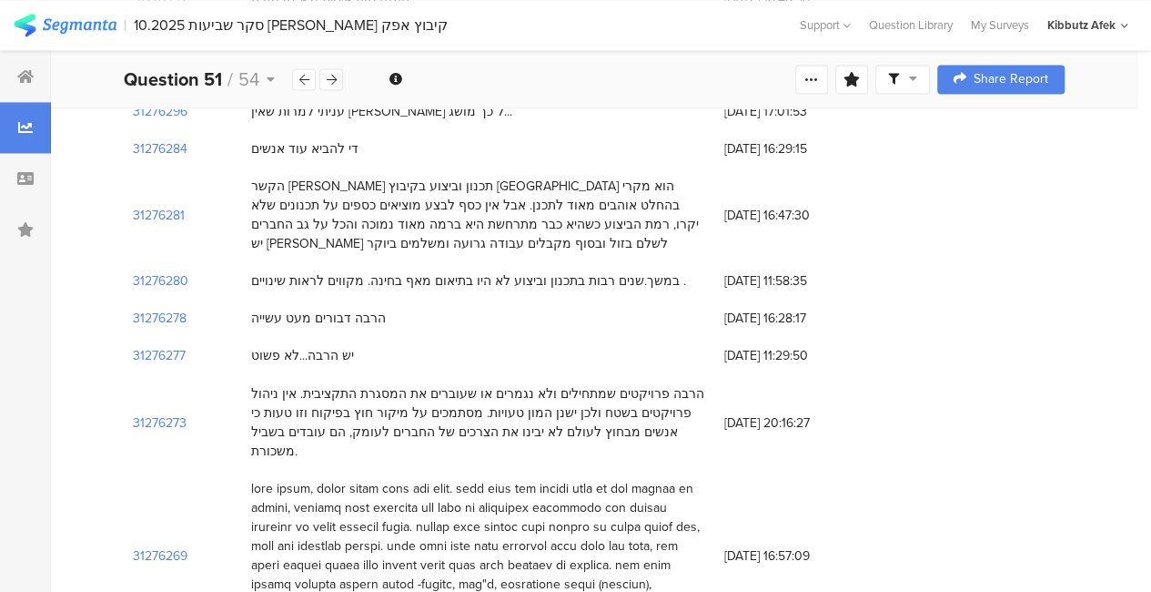
scroll to position [1355, 0]
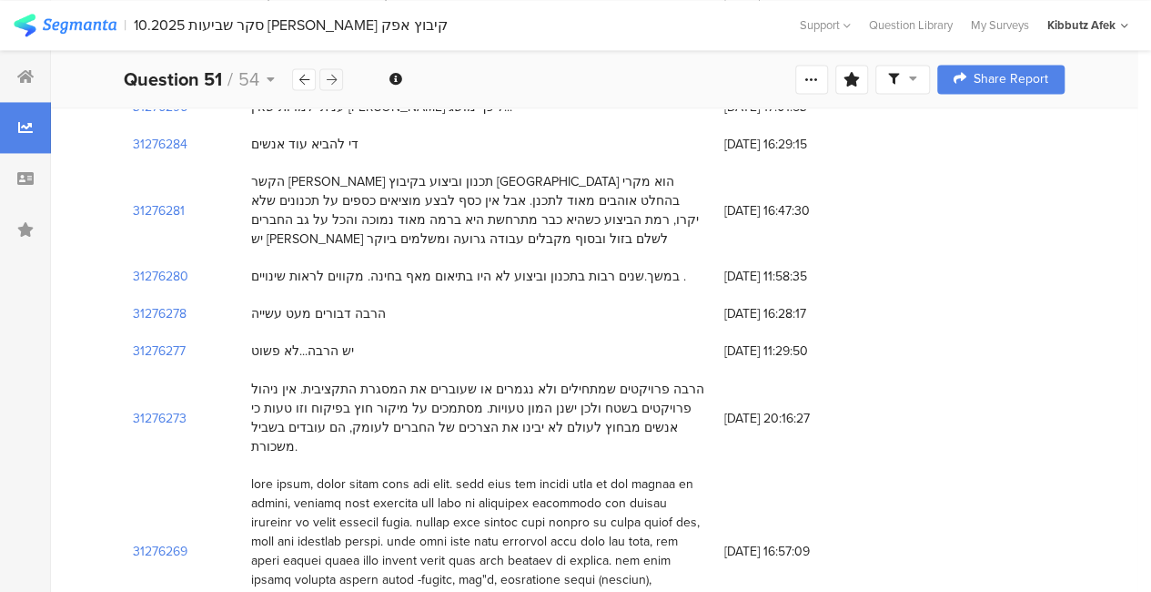
click at [329, 78] on icon at bounding box center [332, 80] width 10 height 12
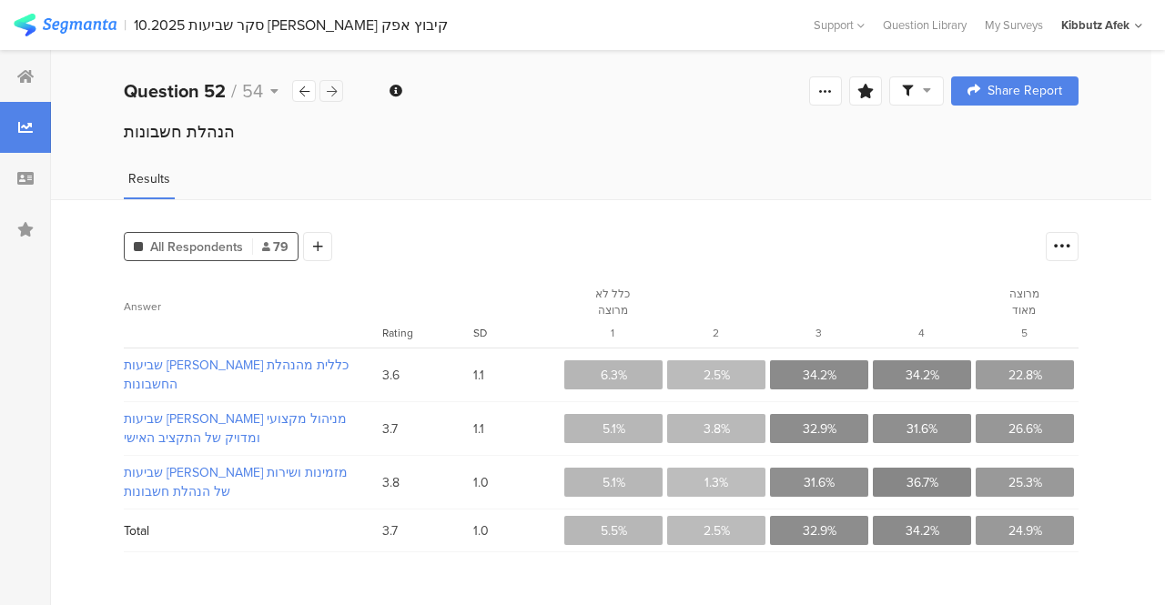
click at [329, 78] on div "Question 52 / 54" at bounding box center [234, 90] width 220 height 27
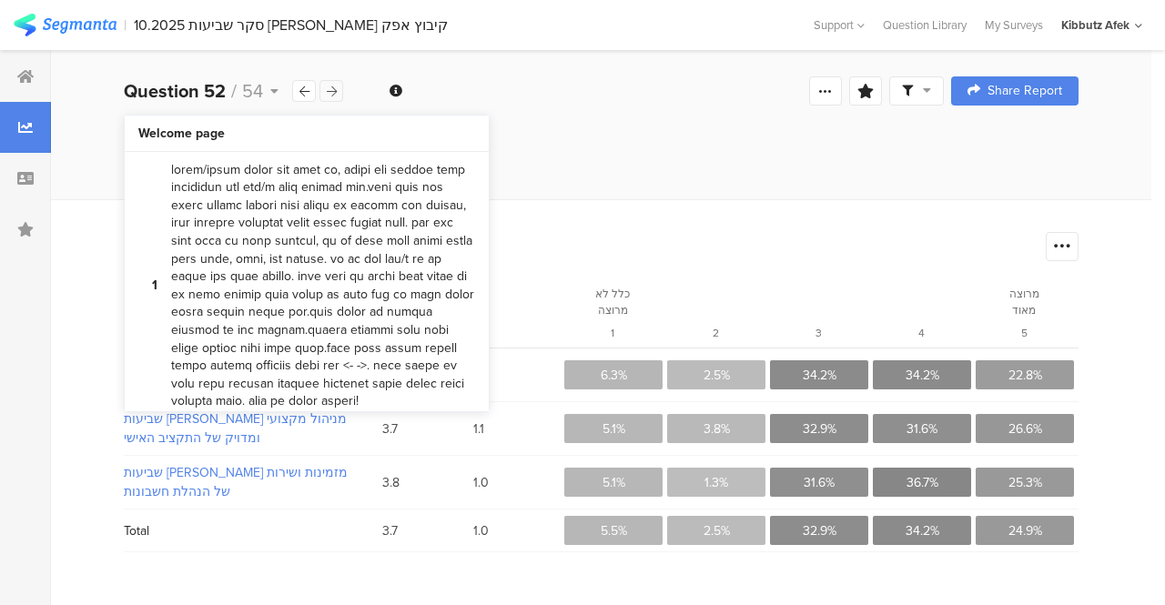
click at [333, 99] on div at bounding box center [331, 91] width 24 height 22
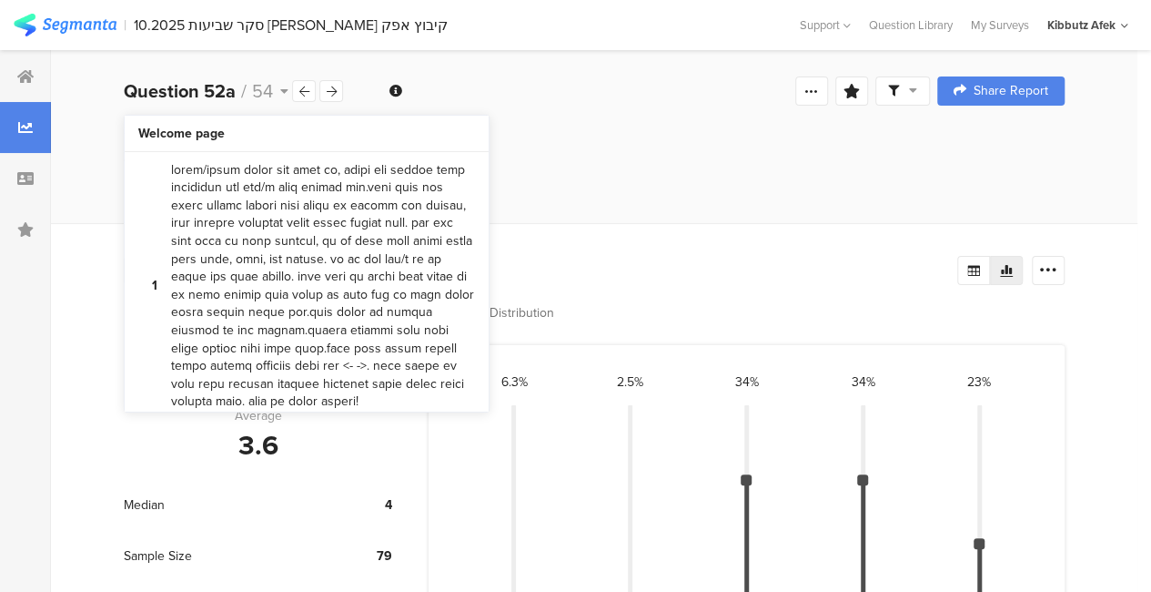
click at [352, 96] on div "Question 52a / 54 Question Type Multiple Rating Required This question was requ…" at bounding box center [594, 91] width 1087 height 58
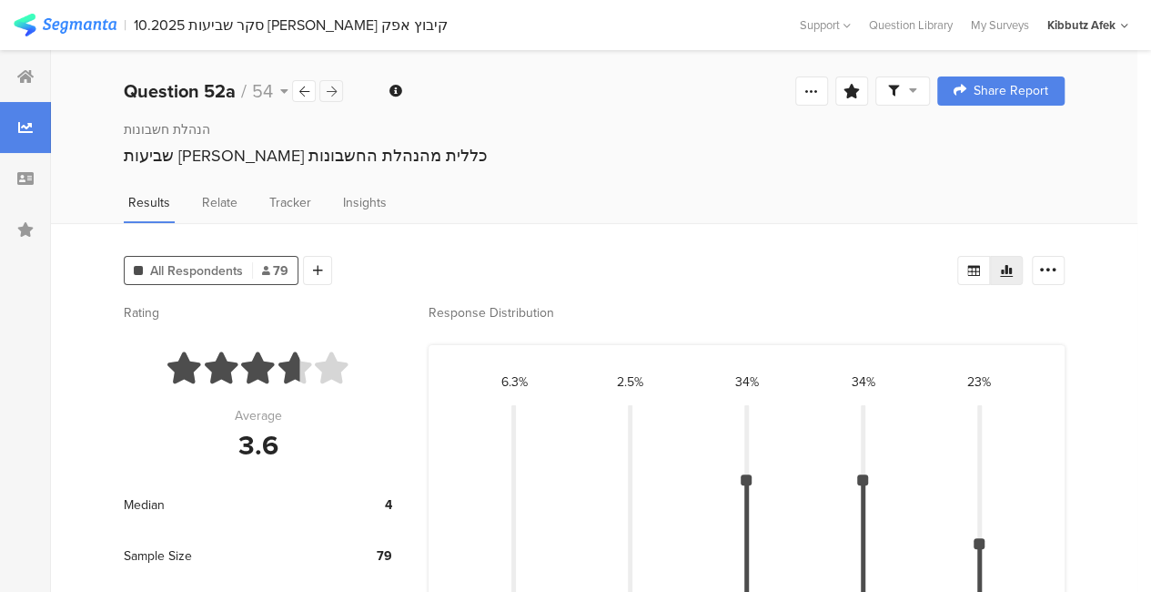
click at [342, 91] on div at bounding box center [331, 91] width 24 height 22
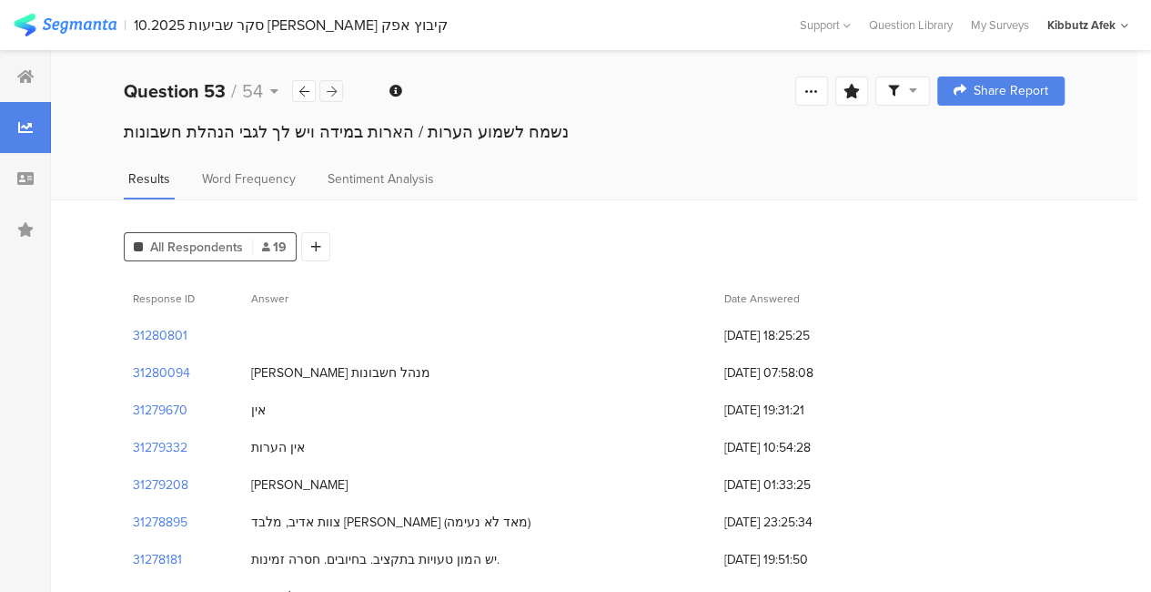
click at [342, 91] on div at bounding box center [331, 91] width 24 height 22
